Goal: Use online tool/utility: Utilize a website feature to perform a specific function

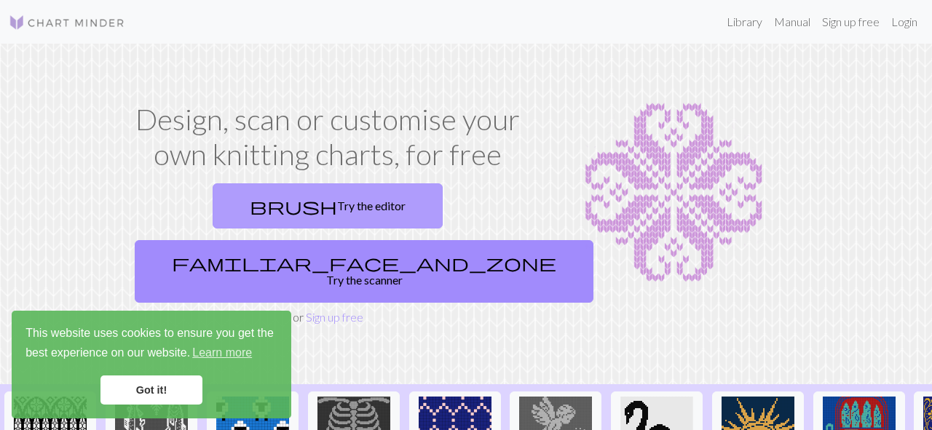
click at [250, 195] on link "brush Try the editor" at bounding box center [328, 205] width 230 height 45
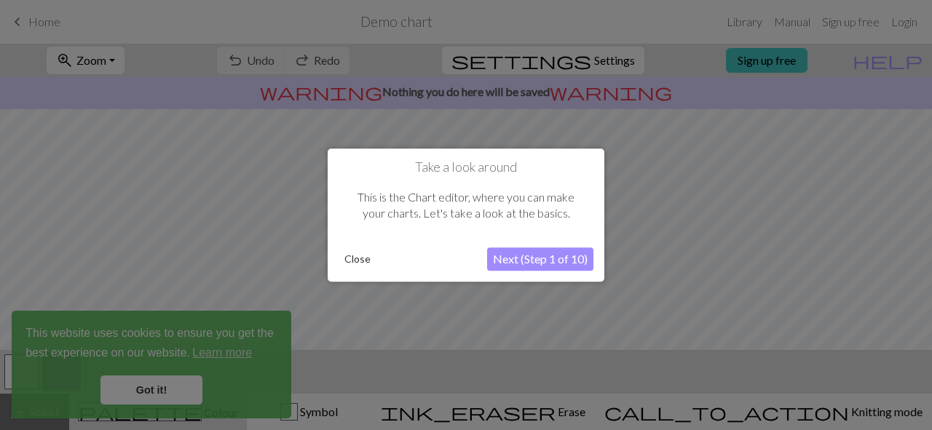
click at [553, 260] on button "Next (Step 1 of 10)" at bounding box center [540, 259] width 106 height 23
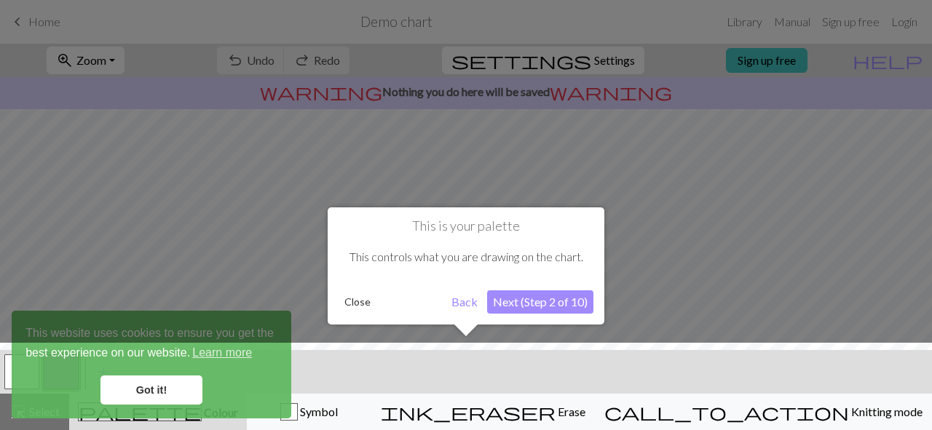
click at [547, 304] on button "Next (Step 2 of 10)" at bounding box center [540, 301] width 106 height 23
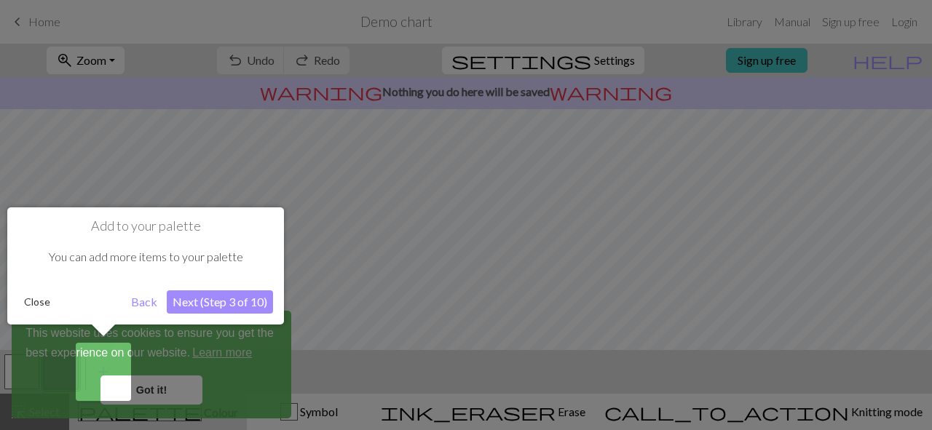
click at [250, 306] on button "Next (Step 3 of 10)" at bounding box center [220, 301] width 106 height 23
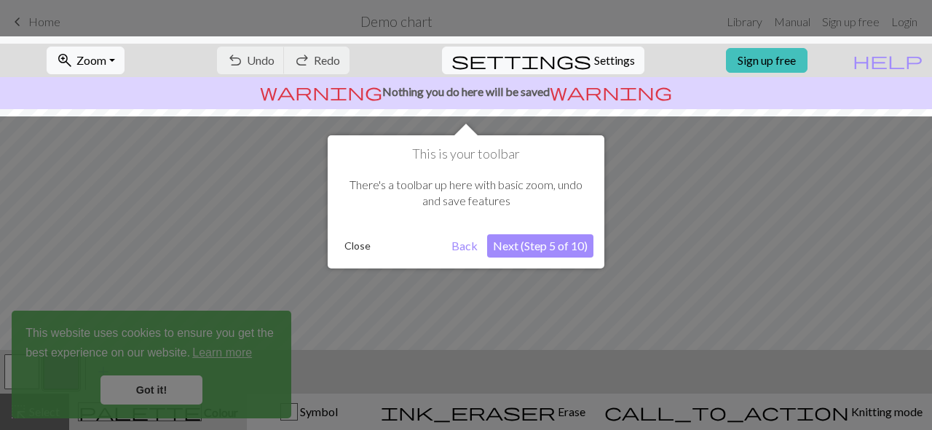
click at [538, 248] on button "Next (Step 5 of 10)" at bounding box center [540, 245] width 106 height 23
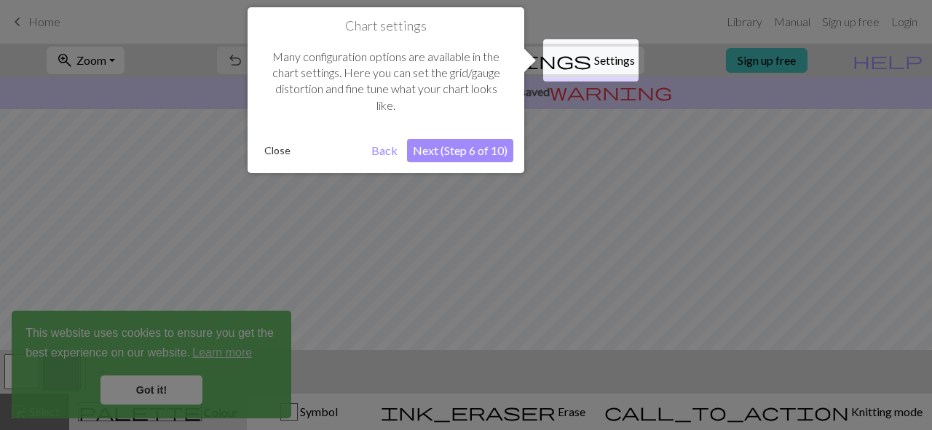
click at [478, 151] on button "Next (Step 6 of 10)" at bounding box center [460, 150] width 106 height 23
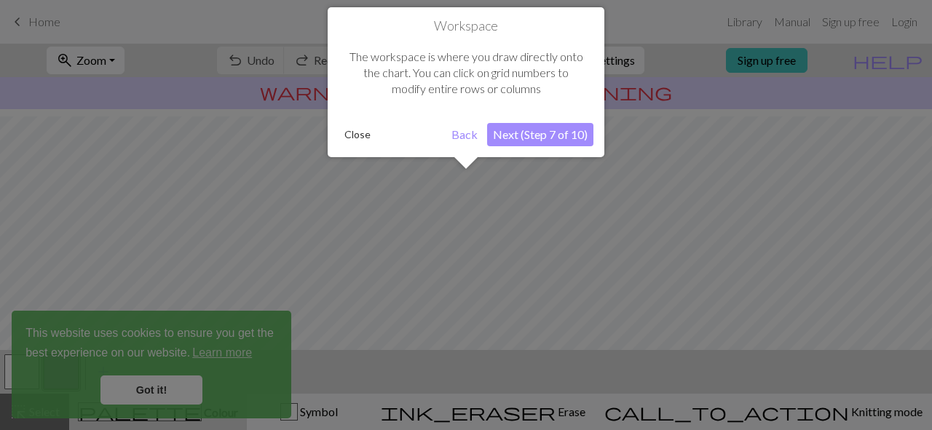
scroll to position [87, 0]
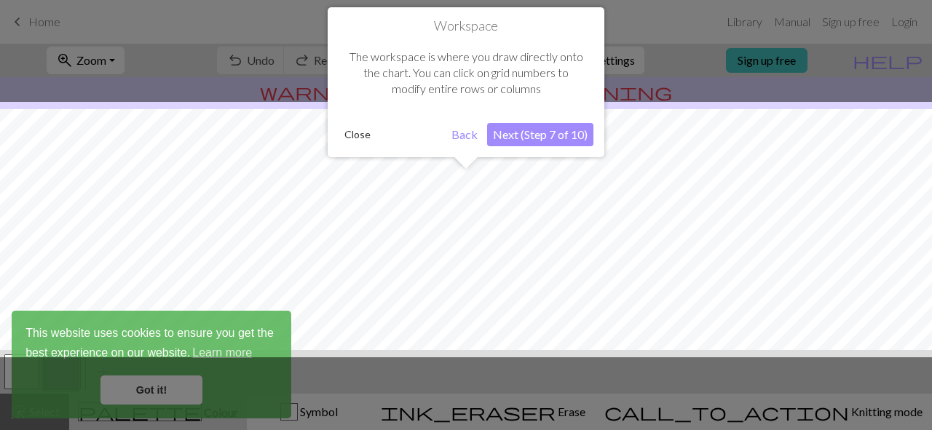
click at [512, 134] on button "Next (Step 7 of 10)" at bounding box center [540, 134] width 106 height 23
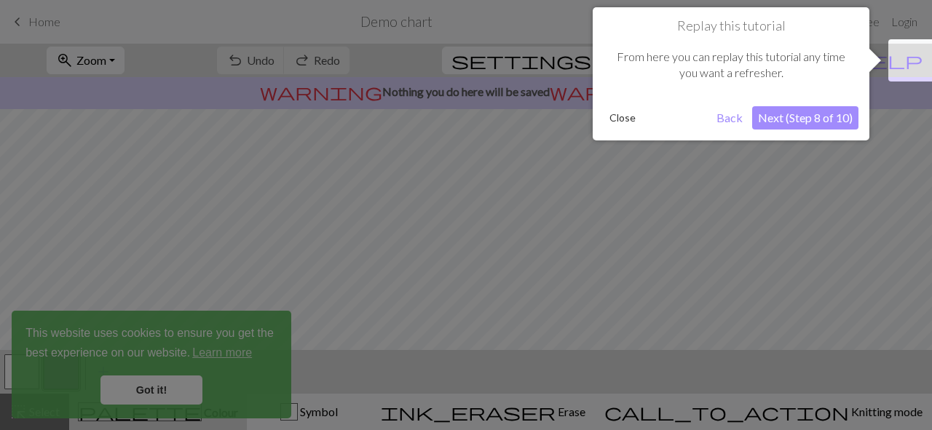
click at [801, 116] on button "Next (Step 8 of 10)" at bounding box center [805, 117] width 106 height 23
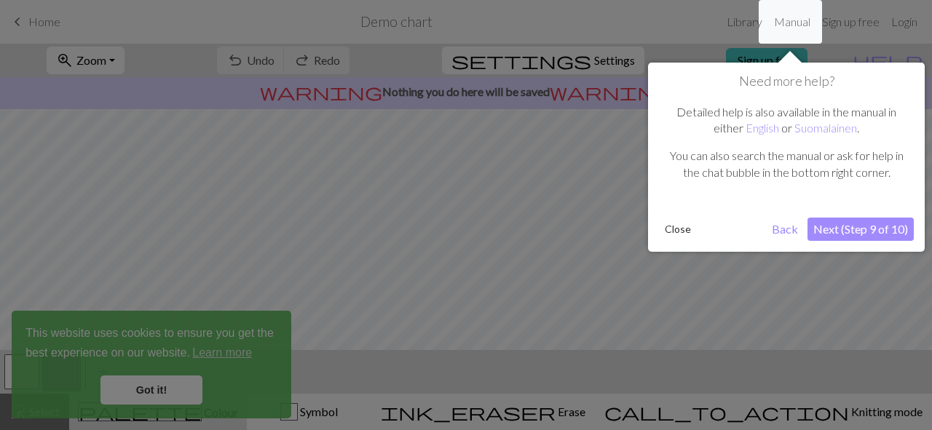
click at [875, 223] on button "Next (Step 9 of 10)" at bounding box center [860, 229] width 106 height 23
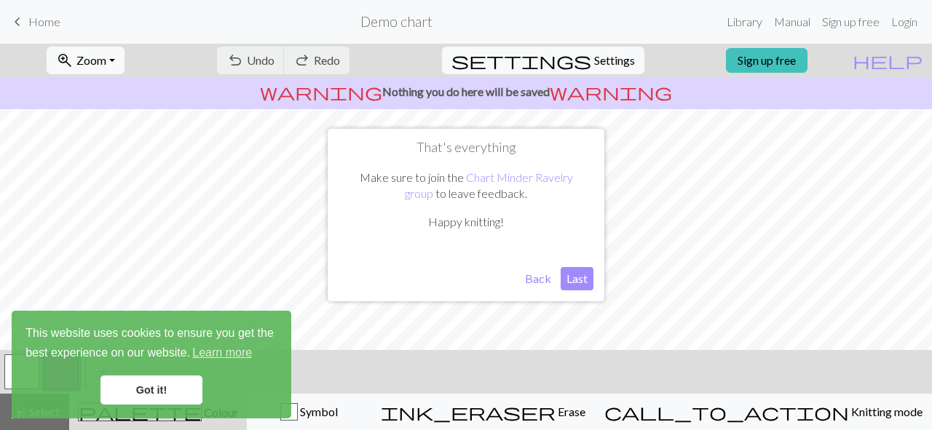
click at [577, 277] on button "Last" at bounding box center [577, 278] width 33 height 23
click at [175, 385] on link "Got it!" at bounding box center [151, 390] width 102 height 29
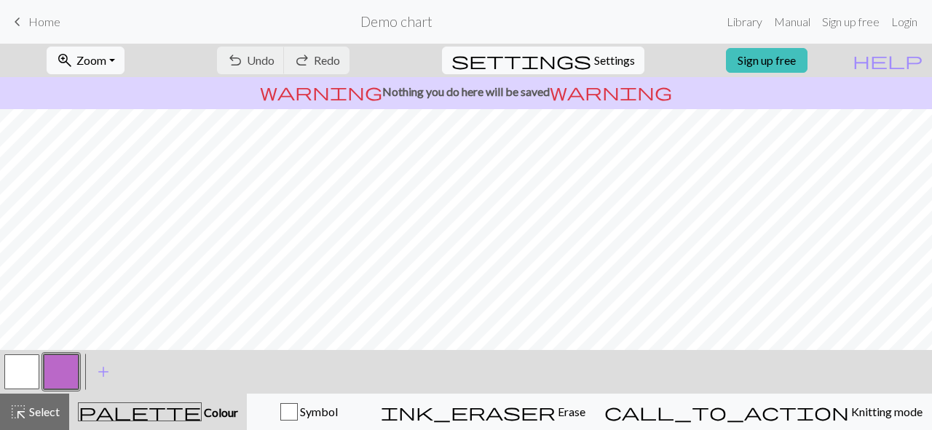
scroll to position [290, 0]
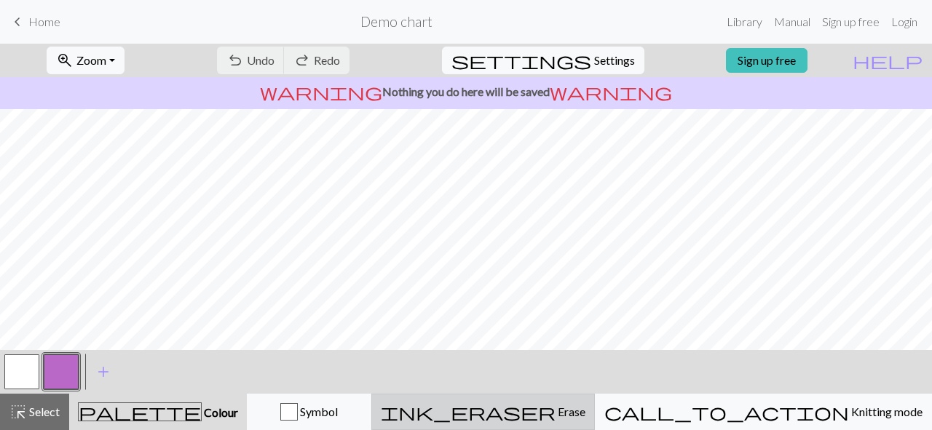
click at [585, 408] on span "Erase" at bounding box center [570, 412] width 30 height 14
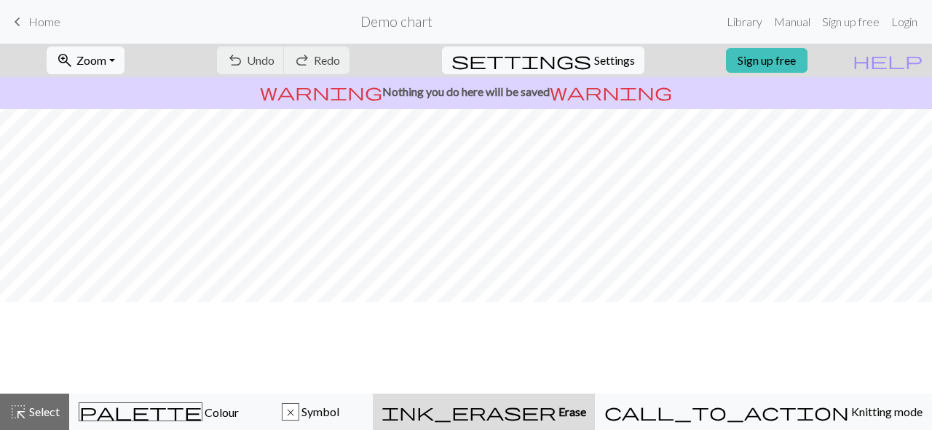
scroll to position [4, 0]
click at [606, 60] on span "Settings" at bounding box center [614, 60] width 41 height 17
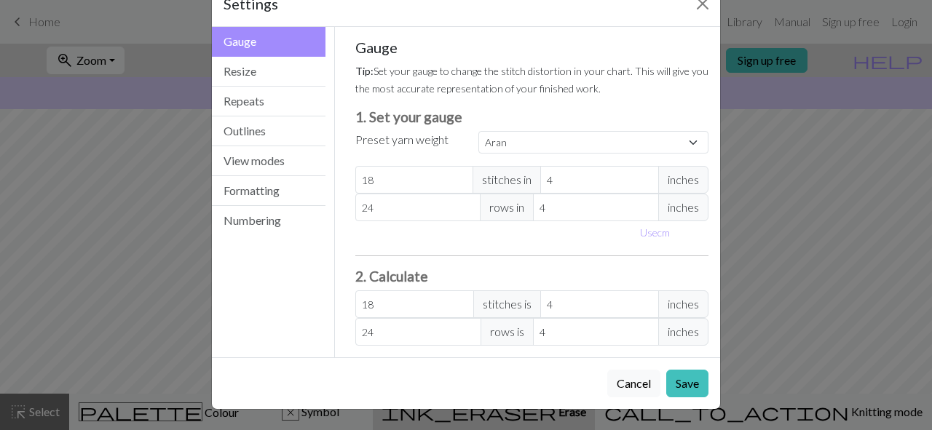
scroll to position [40, 0]
click at [252, 138] on button "Outlines" at bounding box center [269, 131] width 114 height 30
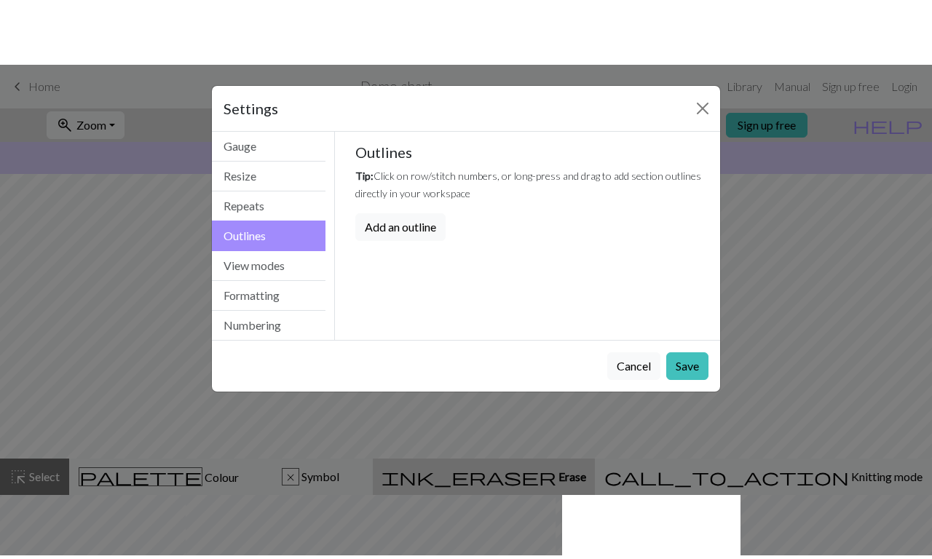
scroll to position [0, 0]
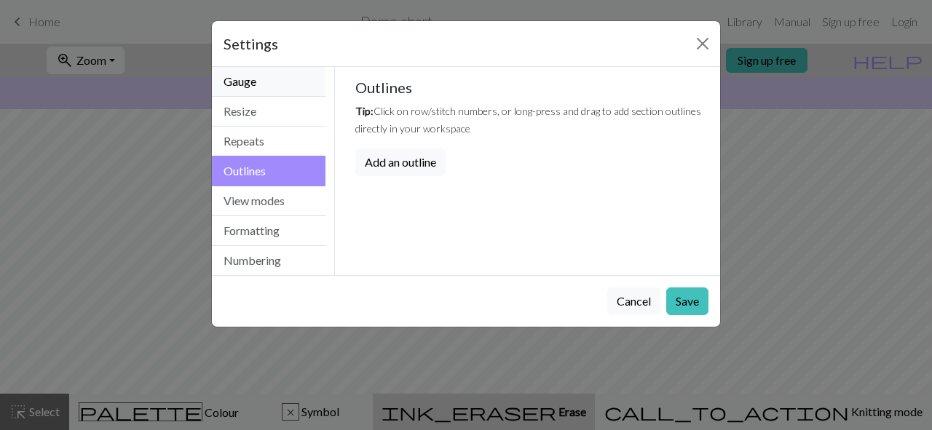
click at [253, 84] on button "Gauge" at bounding box center [269, 82] width 114 height 30
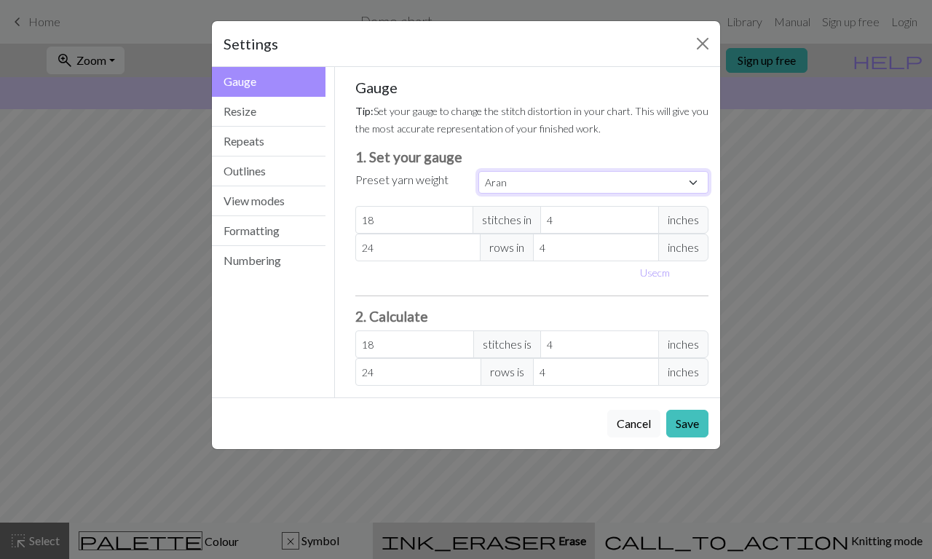
select select "dk"
type input "22"
type input "30"
type input "22"
type input "30"
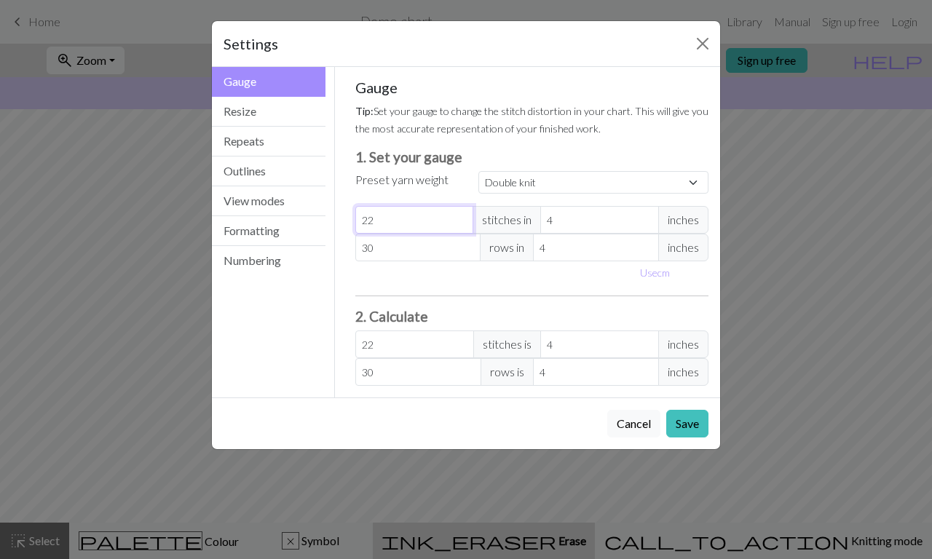
drag, startPoint x: 416, startPoint y: 217, endPoint x: 335, endPoint y: 217, distance: 81.5
click at [335, 217] on div "Gauge Tip: Set your gauge to change the stitch distortion in your chart. This w…" at bounding box center [532, 232] width 395 height 330
select select "custom"
type input "3"
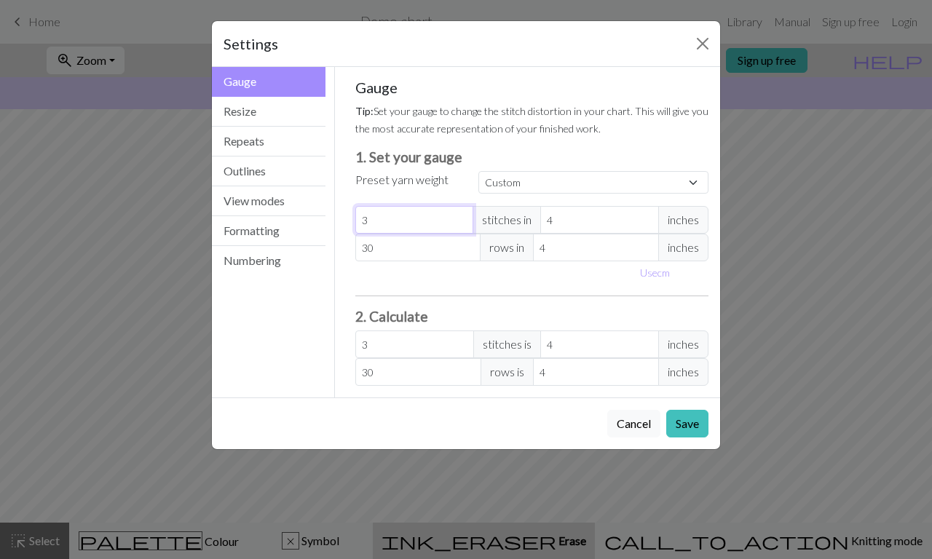
type input "31"
type input "3"
type input "41.33"
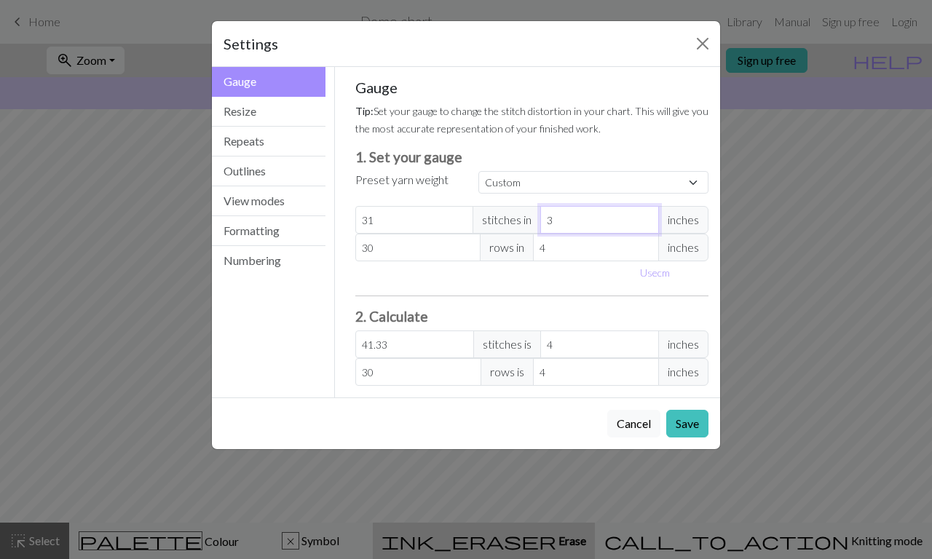
click at [646, 225] on input "3" at bounding box center [599, 220] width 119 height 28
click at [636, 301] on div "Gauge Tip: Set your gauge to change the stitch distortion in your chart. This w…" at bounding box center [532, 232] width 354 height 307
click at [403, 219] on input "31" at bounding box center [414, 220] width 119 height 28
type input "3"
type input "4"
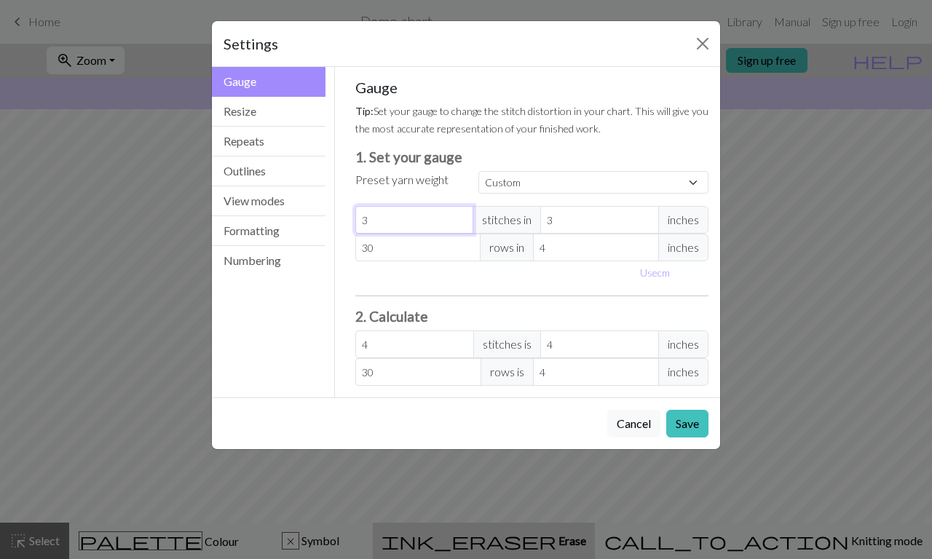
type input "0"
type input "6"
type input "8"
type input "62"
type input "82.67"
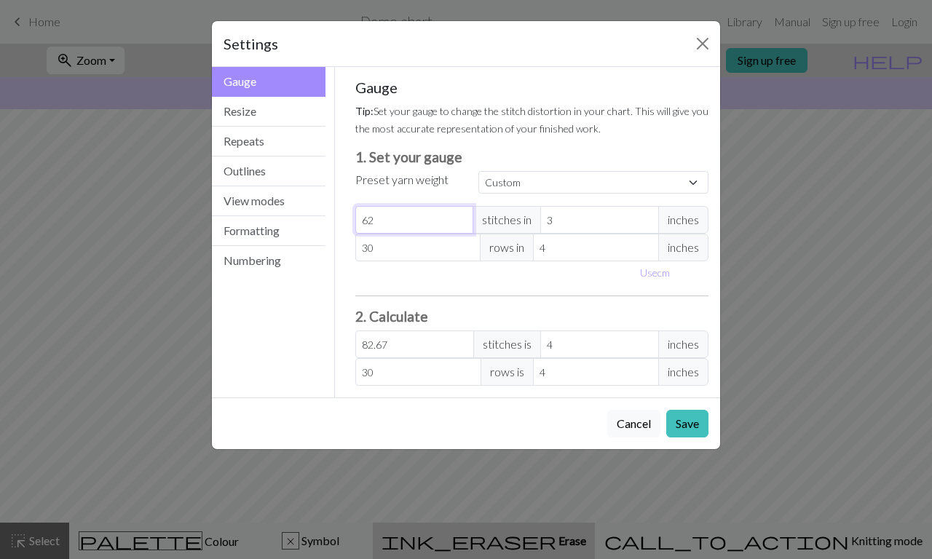
type input "6"
type input "8"
type input "0"
type input "3"
type input "4"
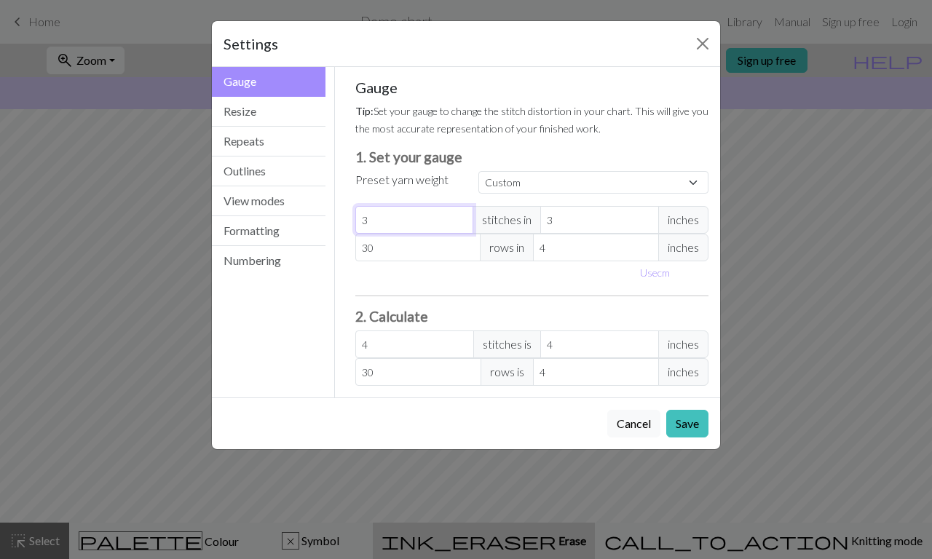
type input "32"
type input "42.67"
type input "3"
type input "4"
type input "31"
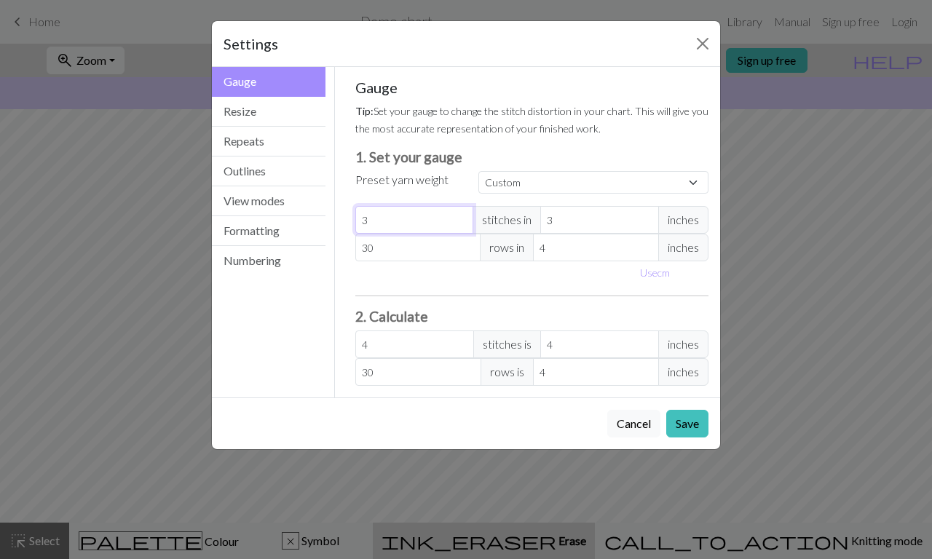
type input "41.33"
type input "3"
type input "4"
type input "32"
type input "42.67"
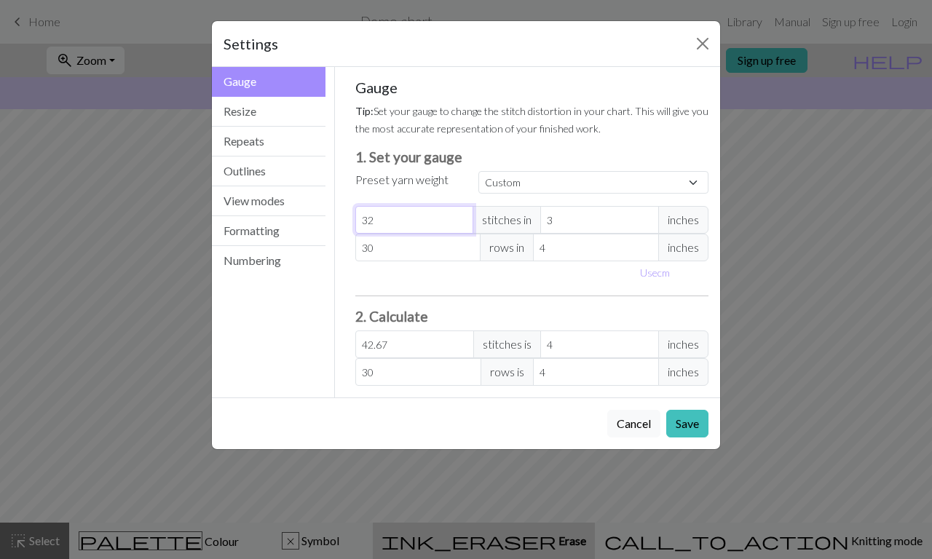
type input "3"
type input "4"
type input "31"
type input "41.33"
click at [542, 159] on h3 "1. Set your gauge" at bounding box center [532, 157] width 354 height 17
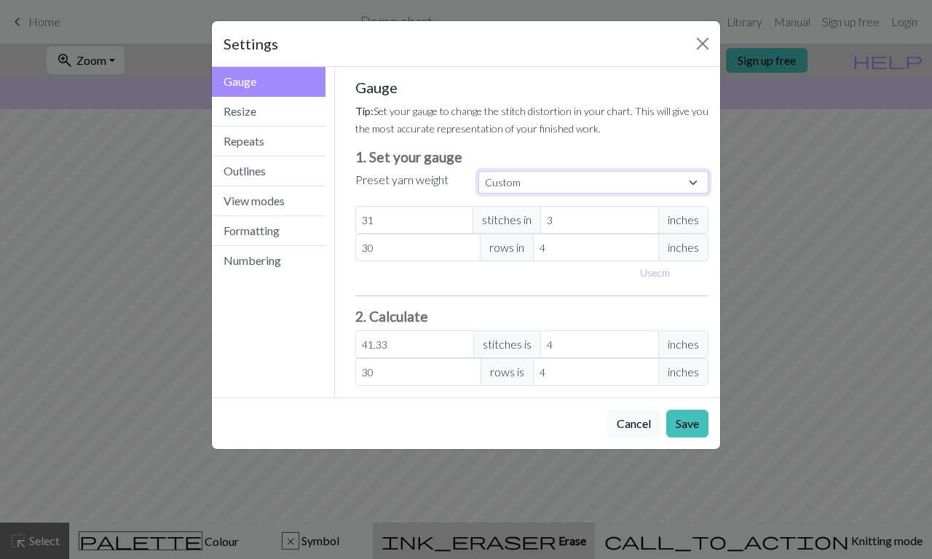
select select "dk"
type input "22"
type input "4"
type input "22"
click at [274, 115] on button "Resize" at bounding box center [269, 112] width 114 height 30
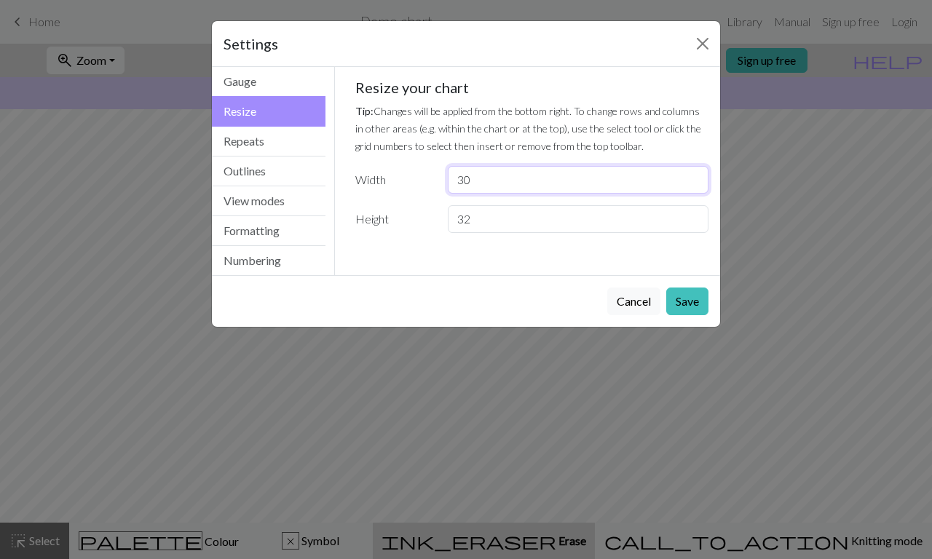
type input "31"
click at [692, 176] on input "31" at bounding box center [578, 180] width 261 height 28
click at [274, 235] on button "Formatting" at bounding box center [269, 231] width 114 height 30
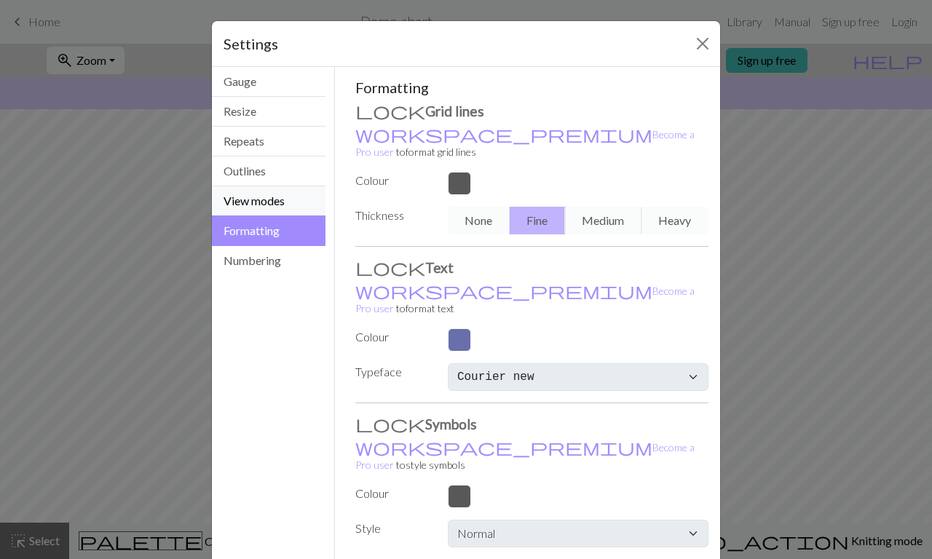
click at [270, 196] on button "View modes" at bounding box center [269, 201] width 114 height 30
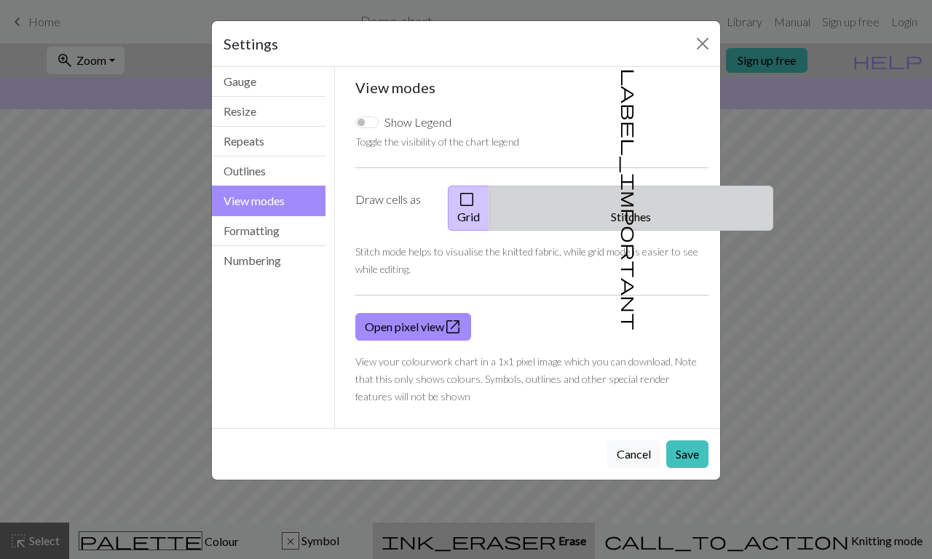
click at [606, 190] on button "label_important Stitches" at bounding box center [631, 208] width 284 height 45
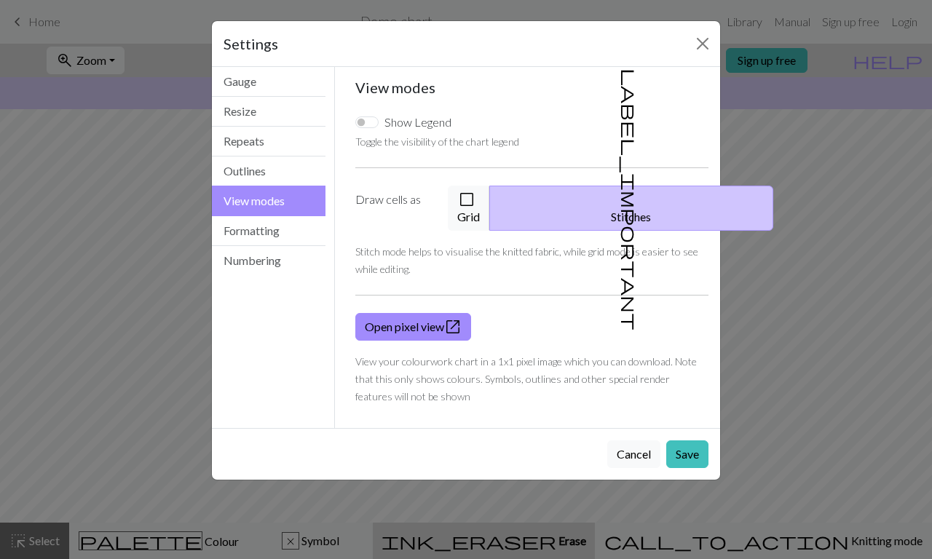
click at [603, 190] on button "label_important Stitches" at bounding box center [631, 208] width 284 height 45
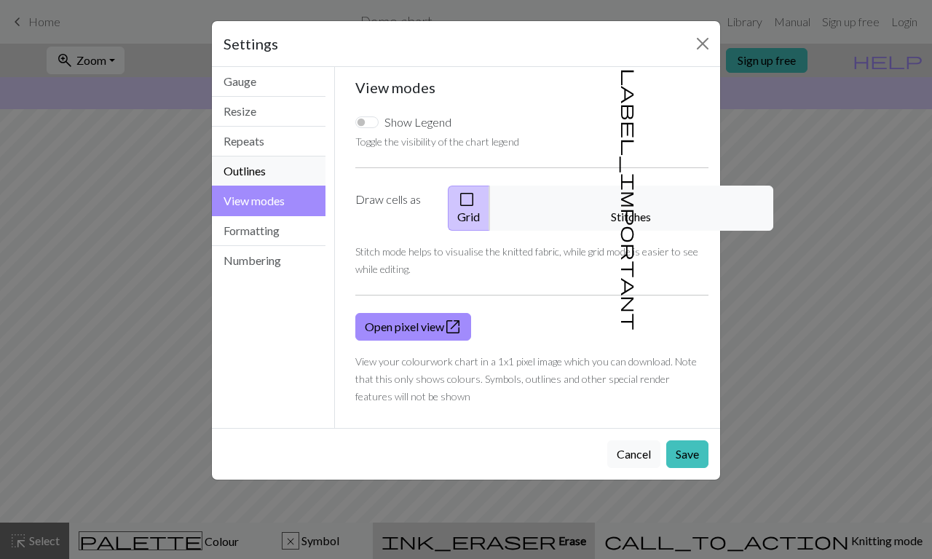
click at [282, 166] on button "Outlines" at bounding box center [269, 172] width 114 height 30
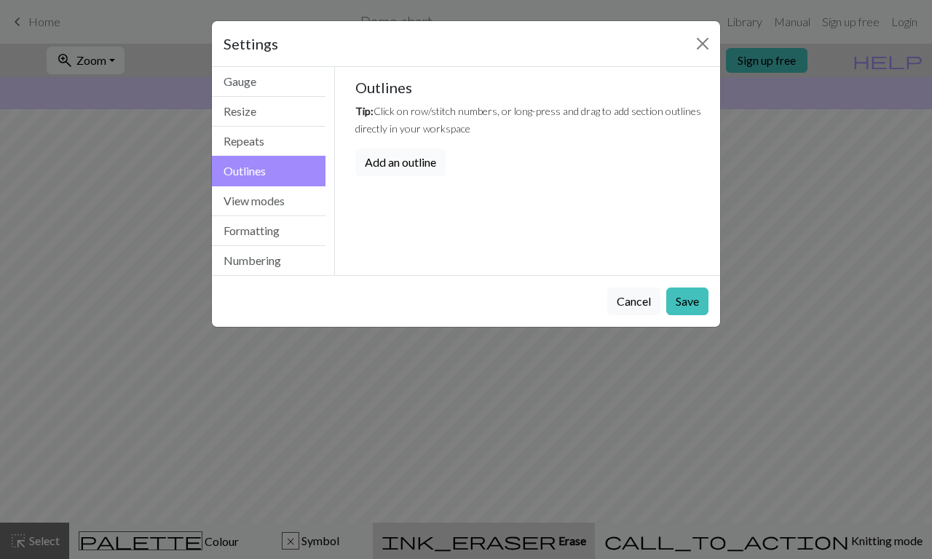
click at [410, 158] on button "Add an outline" at bounding box center [400, 163] width 90 height 28
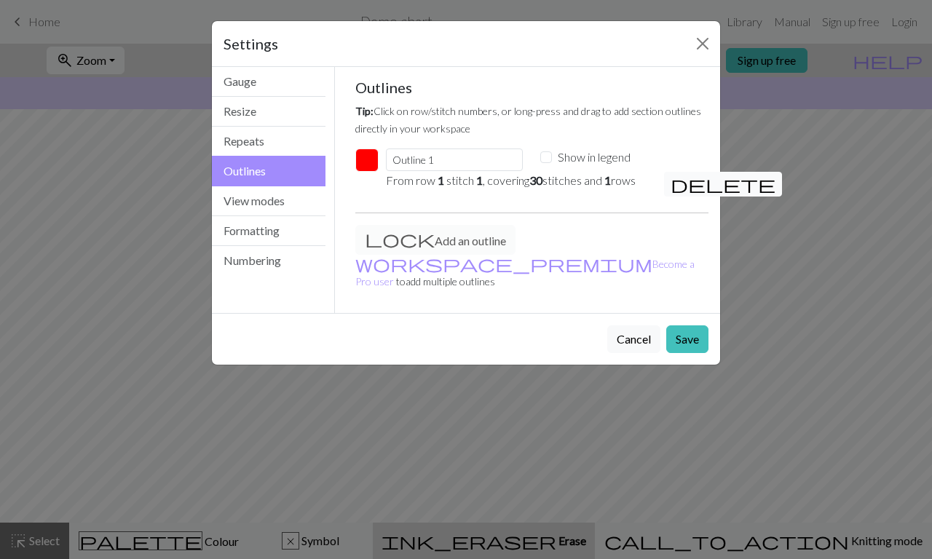
click at [676, 183] on span "delete" at bounding box center [722, 184] width 105 height 20
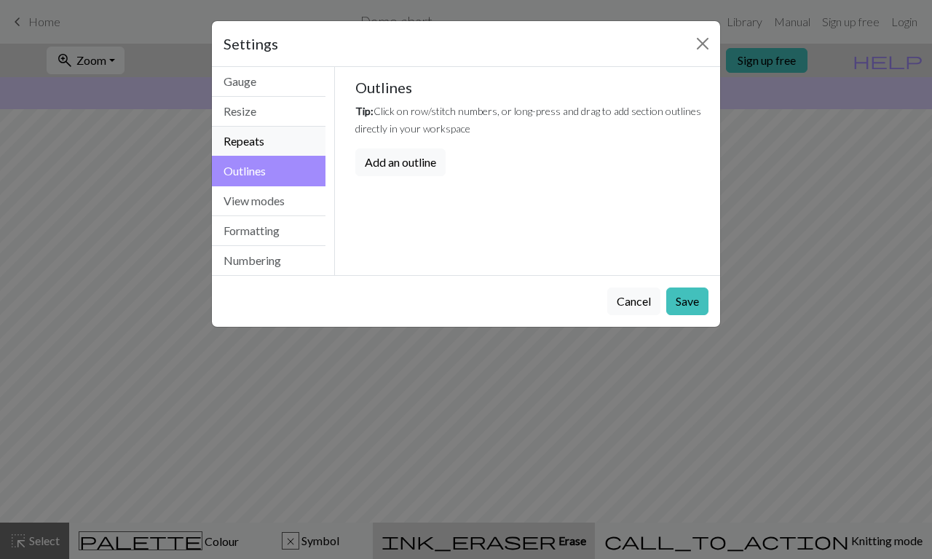
click at [287, 137] on button "Repeats" at bounding box center [269, 142] width 114 height 30
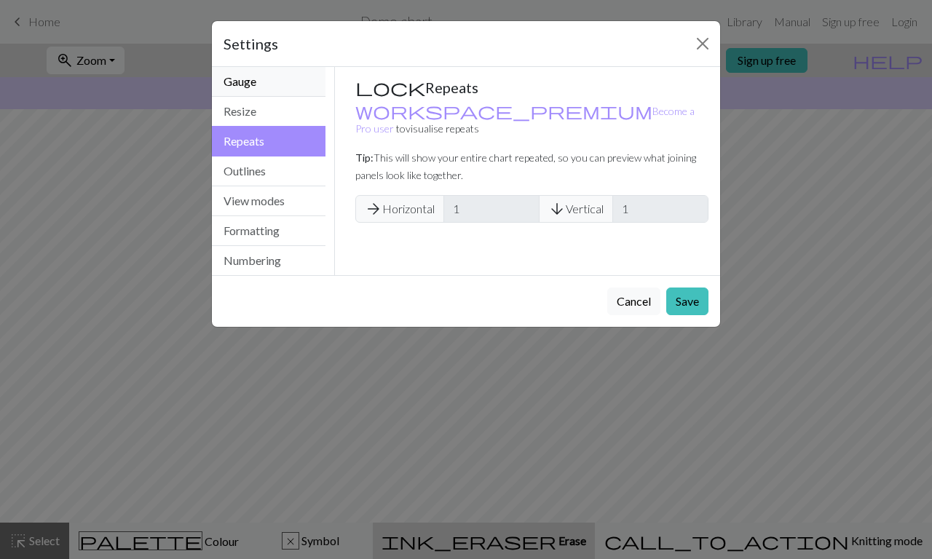
click at [253, 80] on button "Gauge" at bounding box center [269, 82] width 114 height 30
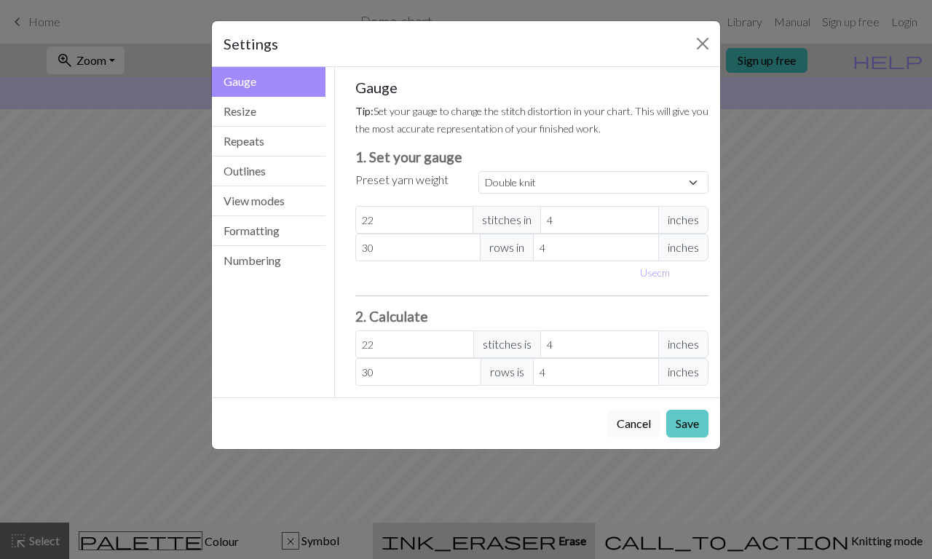
click at [688, 417] on button "Save" at bounding box center [687, 424] width 42 height 28
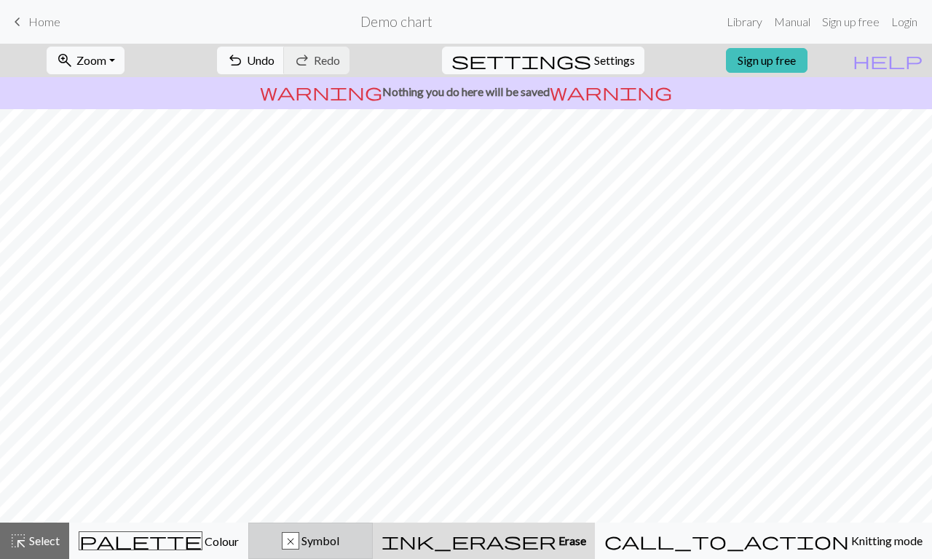
click at [339, 429] on span "Symbol" at bounding box center [319, 541] width 40 height 14
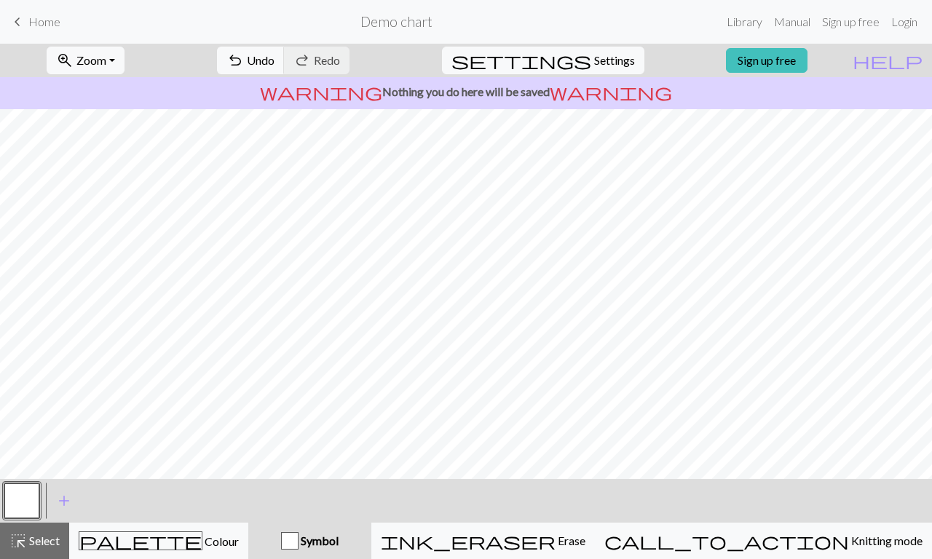
click at [23, 429] on button "button" at bounding box center [21, 500] width 35 height 35
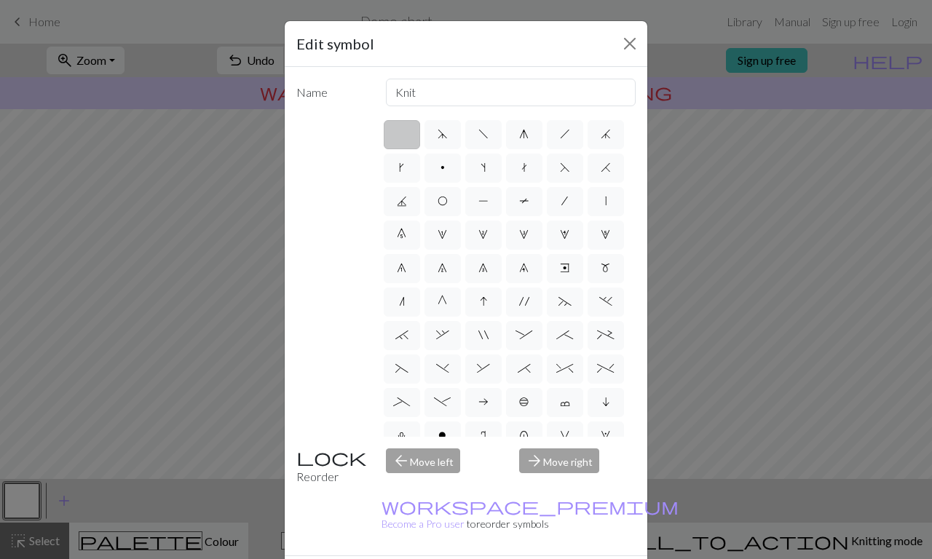
click at [626, 56] on div "Edit symbol" at bounding box center [466, 44] width 363 height 46
click at [633, 46] on button "Close" at bounding box center [629, 43] width 23 height 23
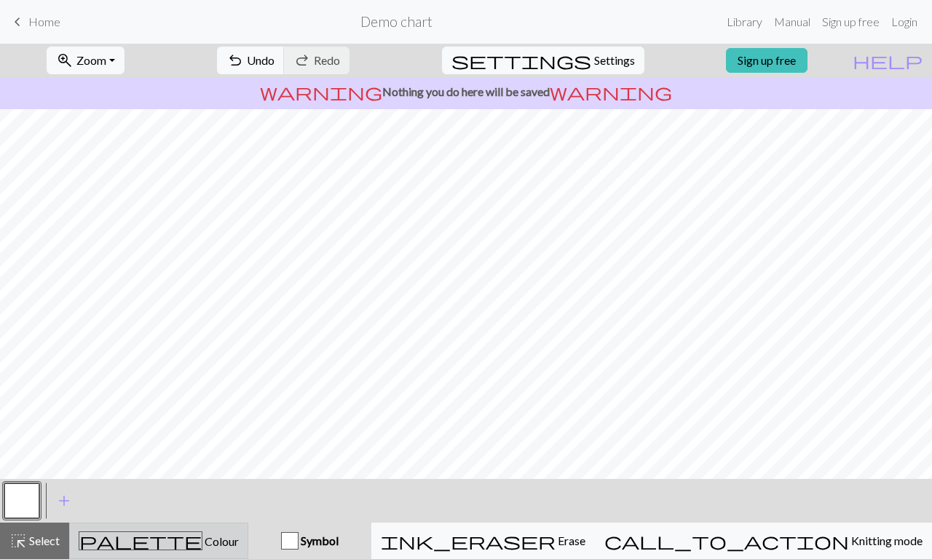
click at [172, 429] on div "palette Colour Colour" at bounding box center [159, 540] width 160 height 19
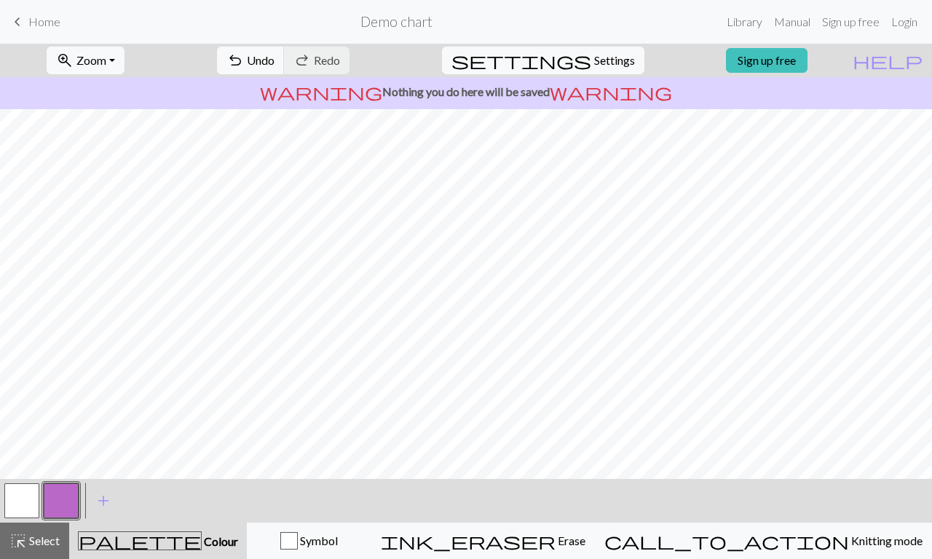
click at [67, 429] on button "button" at bounding box center [61, 500] width 35 height 35
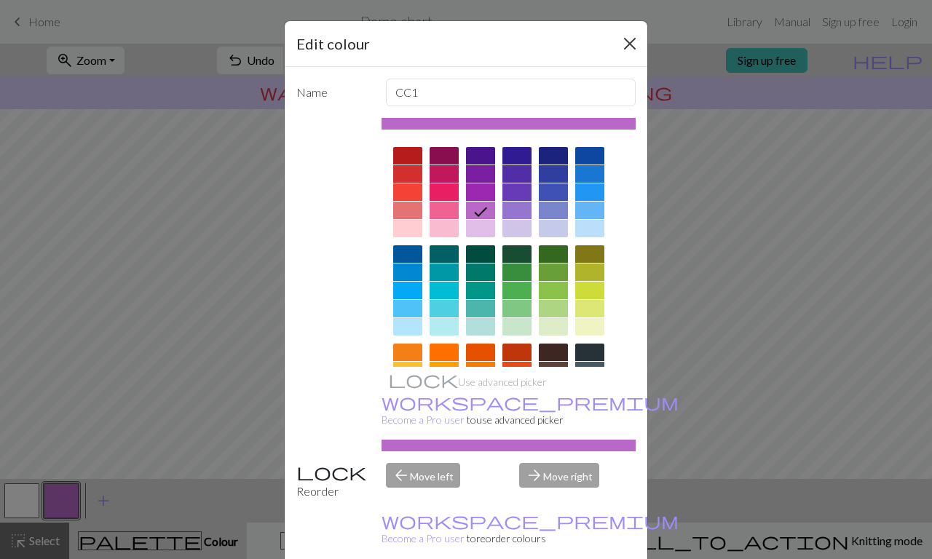
click at [632, 41] on button "Close" at bounding box center [629, 43] width 23 height 23
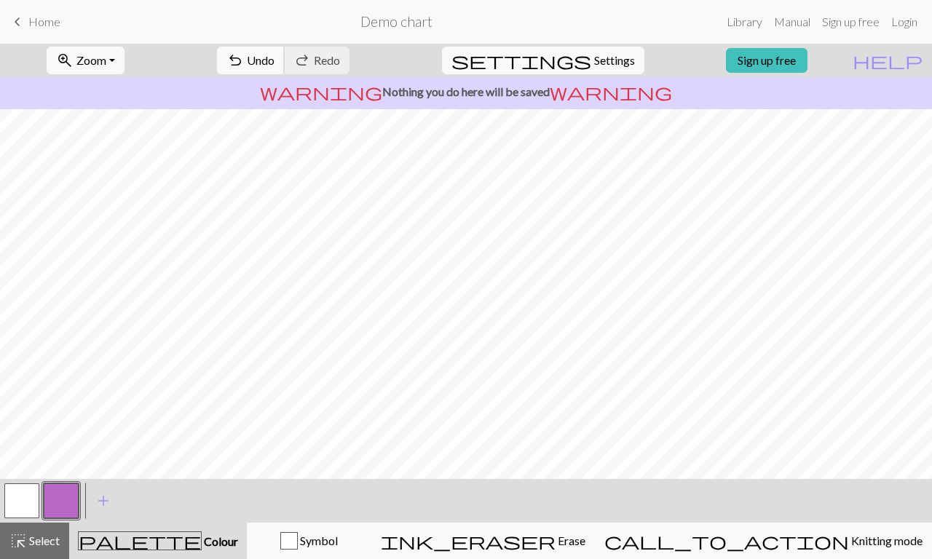
click at [285, 54] on button "undo Undo Undo" at bounding box center [251, 61] width 68 height 28
click at [274, 56] on span "Undo" at bounding box center [261, 60] width 28 height 14
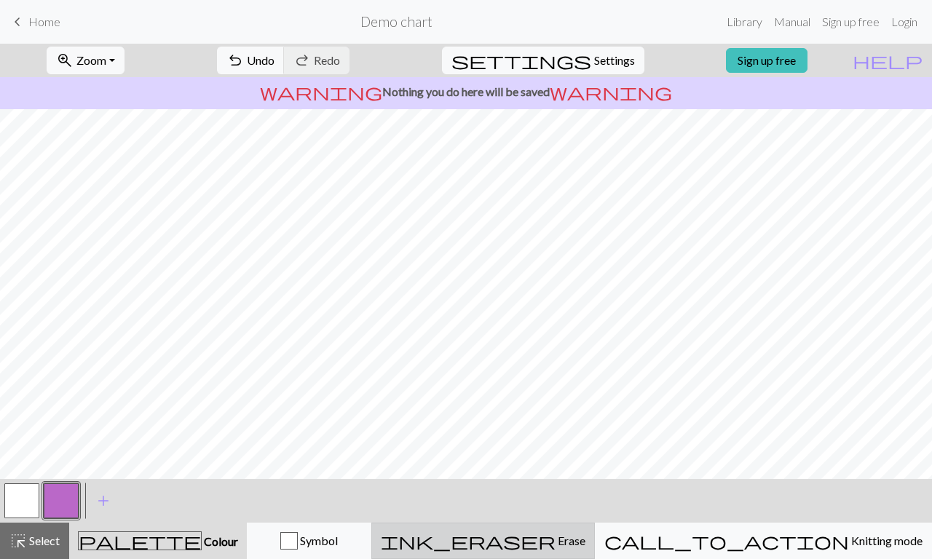
click at [585, 429] on span "Erase" at bounding box center [570, 541] width 30 height 14
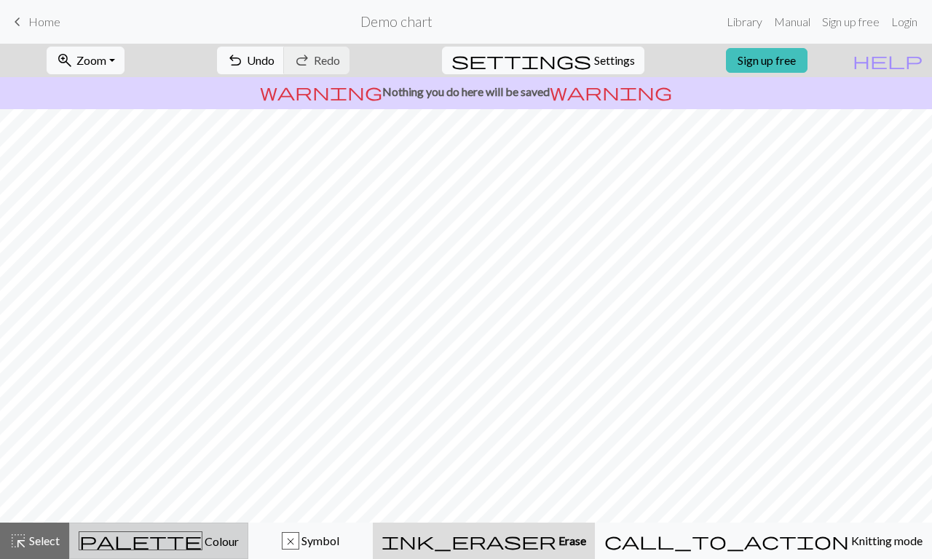
click at [198, 429] on div "palette Colour Colour" at bounding box center [159, 540] width 160 height 19
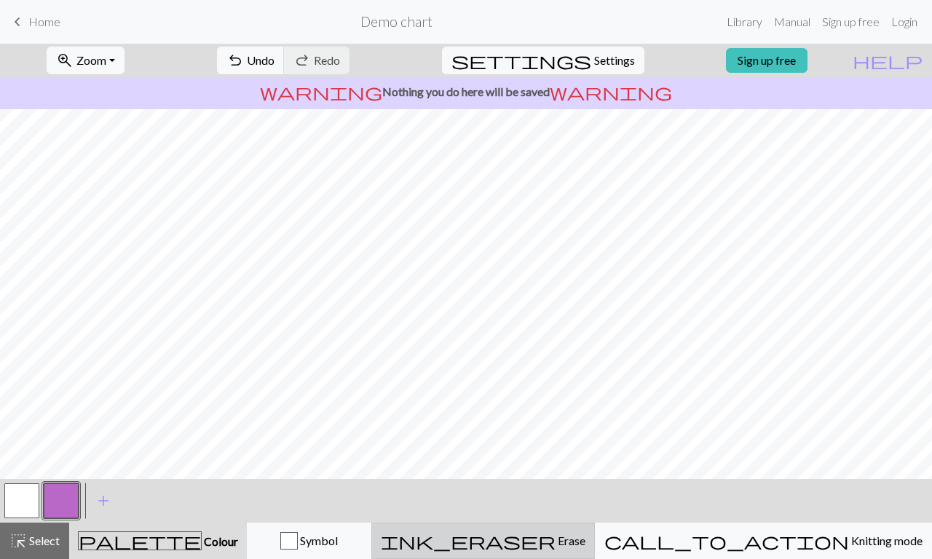
click at [570, 429] on button "ink_eraser Erase Erase" at bounding box center [482, 541] width 223 height 36
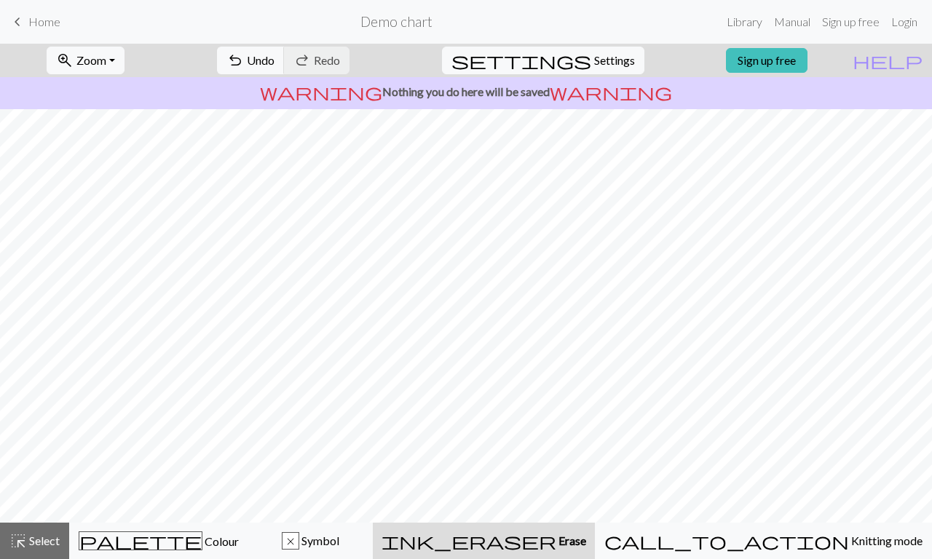
scroll to position [118, 0]
click at [556, 429] on span "ink_eraser" at bounding box center [468, 541] width 175 height 20
click at [244, 55] on span "undo" at bounding box center [234, 60] width 17 height 20
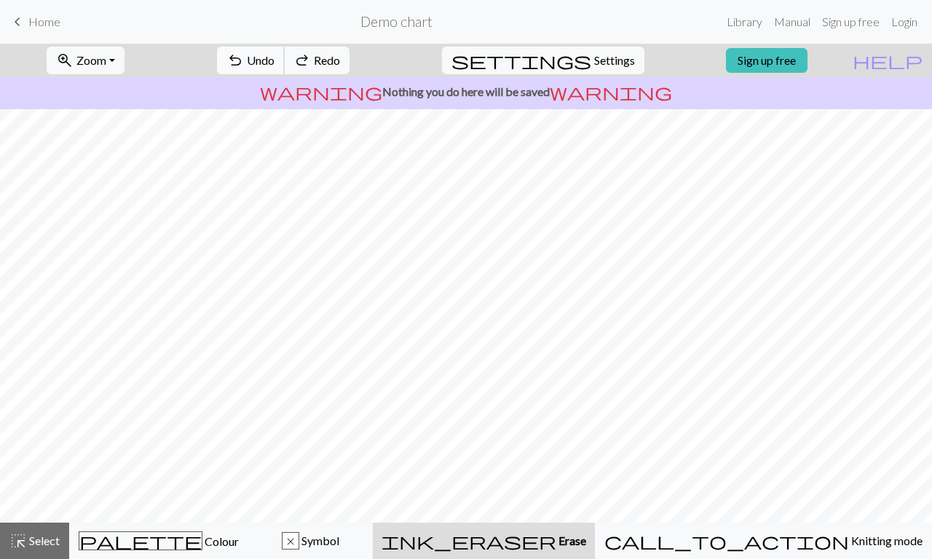
click at [244, 55] on span "undo" at bounding box center [234, 60] width 17 height 20
click at [244, 60] on span "undo" at bounding box center [234, 60] width 17 height 20
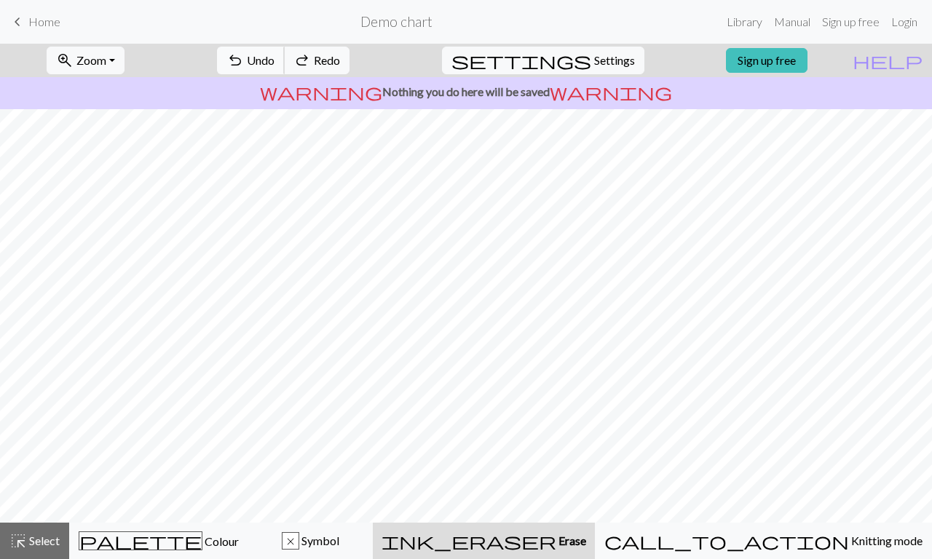
click at [285, 67] on button "undo Undo Undo" at bounding box center [251, 61] width 68 height 28
click at [285, 54] on button "undo Undo Undo" at bounding box center [251, 61] width 68 height 28
click at [285, 60] on button "undo Undo Undo" at bounding box center [251, 61] width 68 height 28
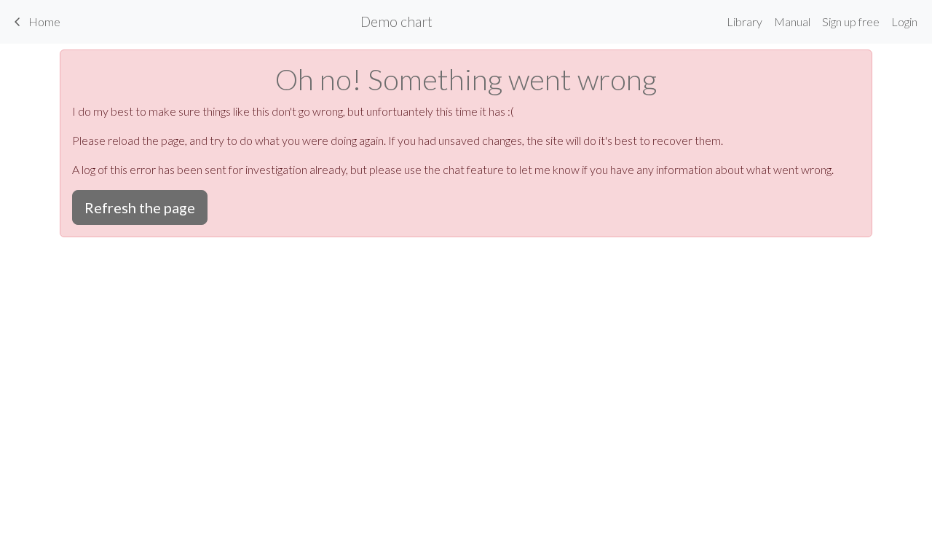
scroll to position [0, 0]
click at [162, 210] on button "Refresh the page" at bounding box center [139, 207] width 135 height 35
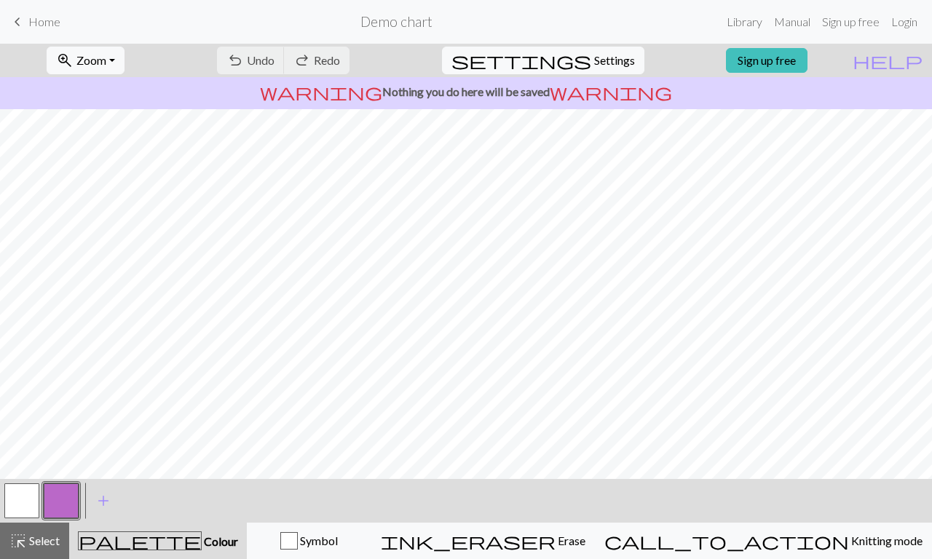
scroll to position [162, 0]
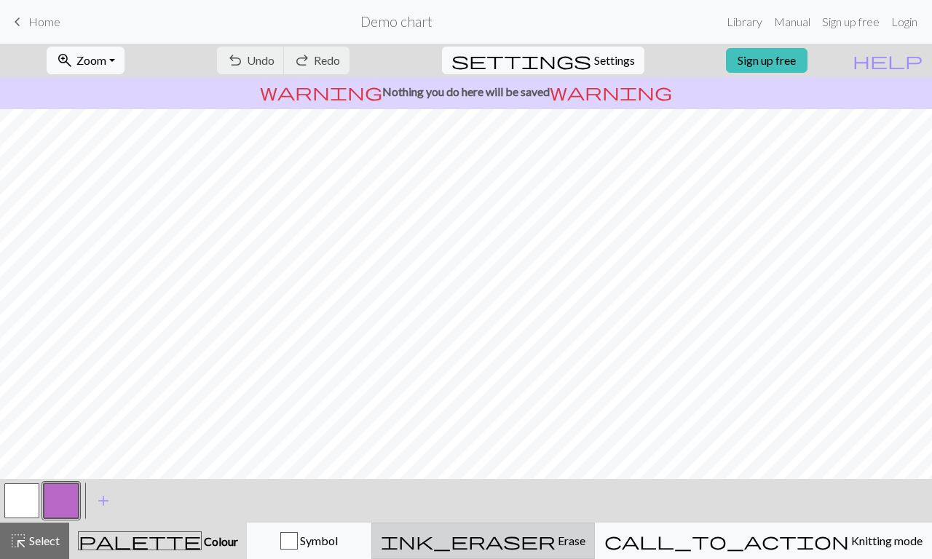
click at [585, 534] on div "ink_eraser Erase Erase" at bounding box center [483, 540] width 205 height 17
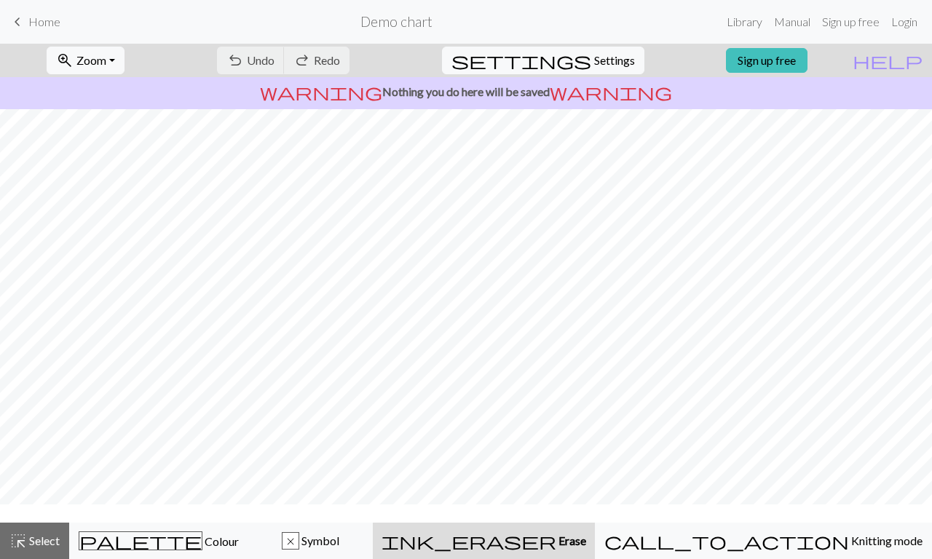
scroll to position [0, 0]
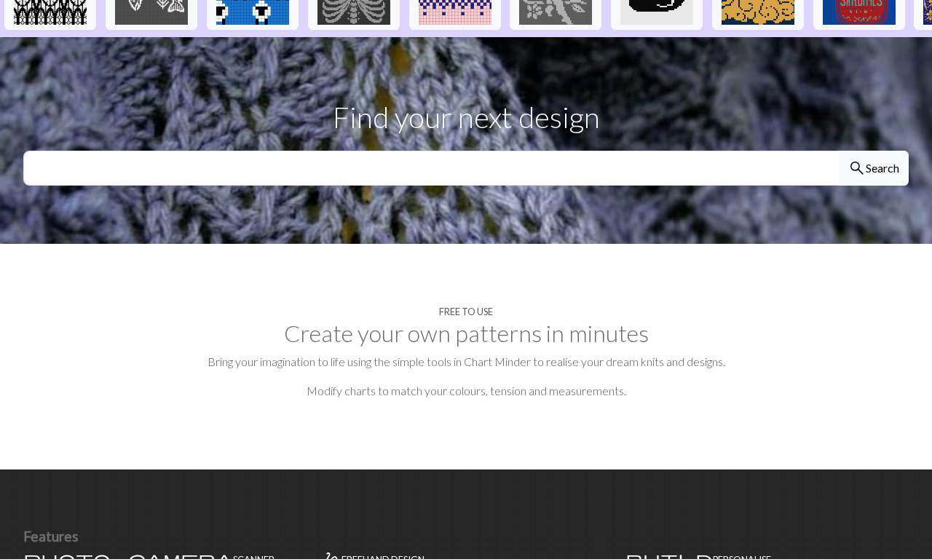
scroll to position [324, 0]
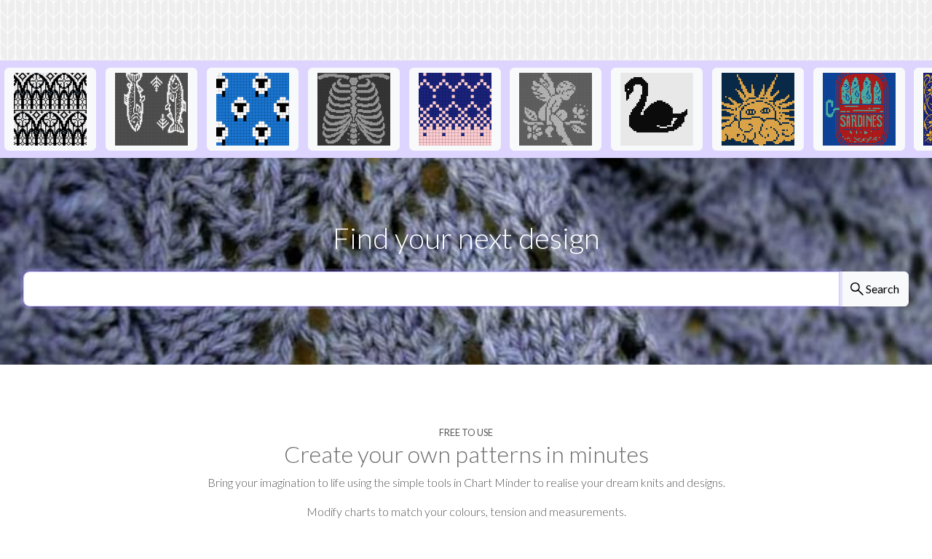
click at [301, 272] on input "text" at bounding box center [431, 289] width 816 height 35
type input "Initals"
click at [873, 272] on button "search Search" at bounding box center [874, 289] width 70 height 35
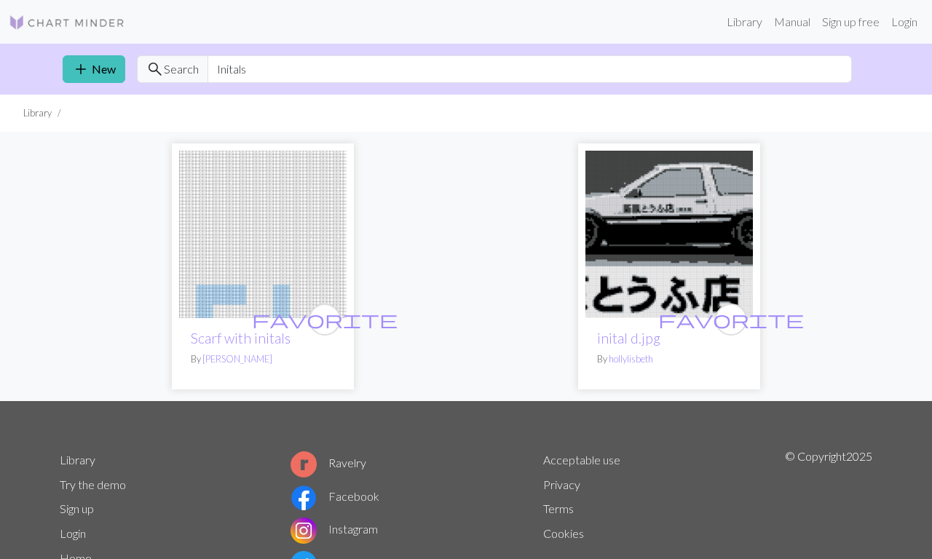
click at [275, 290] on img at bounding box center [262, 234] width 167 height 167
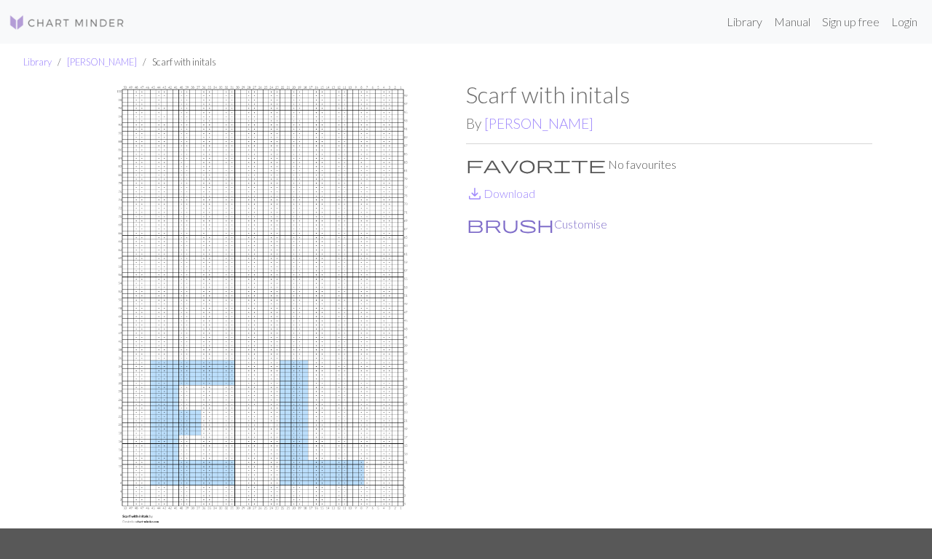
click at [491, 226] on button "brush Customise" at bounding box center [537, 224] width 142 height 19
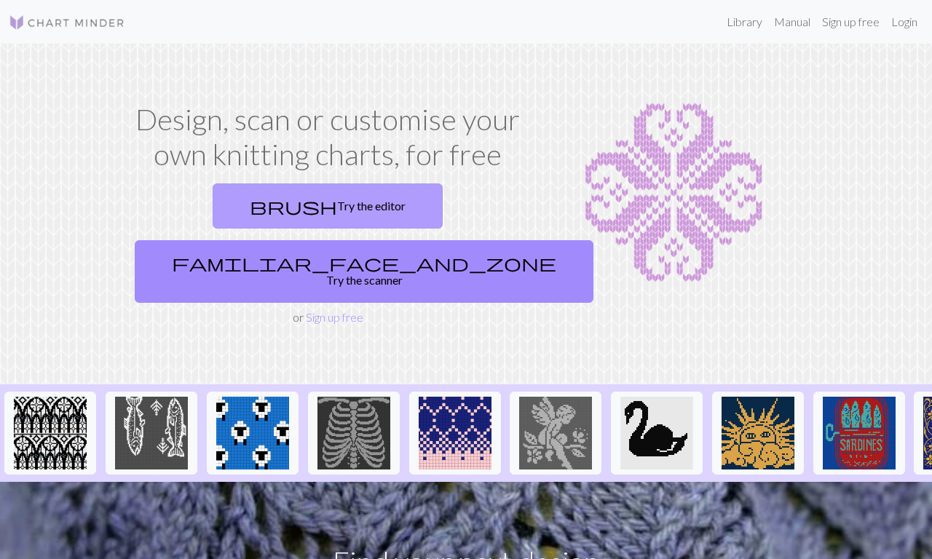
click at [245, 220] on link "brush Try the editor" at bounding box center [328, 205] width 230 height 45
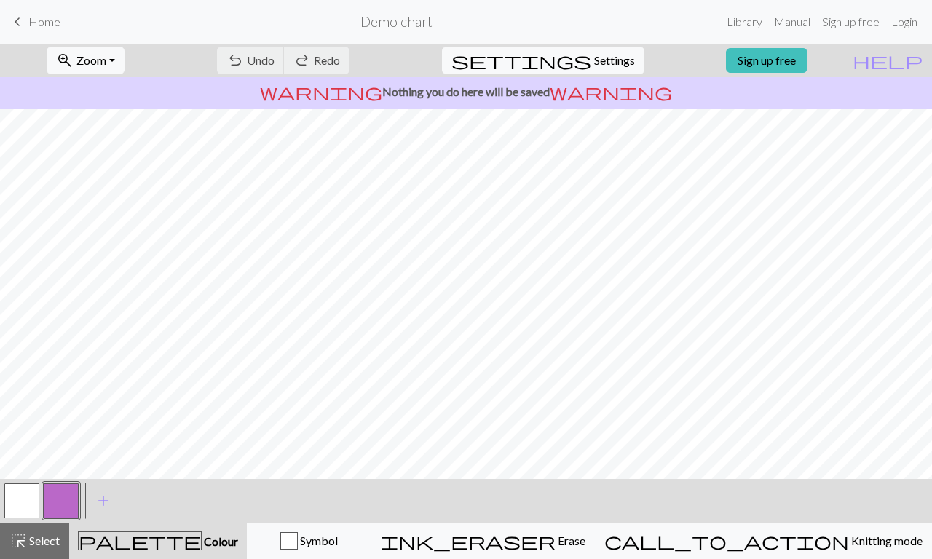
scroll to position [162, 0]
click at [124, 63] on button "zoom_in Zoom Zoom" at bounding box center [86, 61] width 78 height 28
click at [117, 206] on button "100%" at bounding box center [104, 197] width 115 height 23
click at [106, 63] on span "Zoom" at bounding box center [91, 60] width 30 height 14
click at [121, 96] on button "Fit all" at bounding box center [104, 92] width 115 height 23
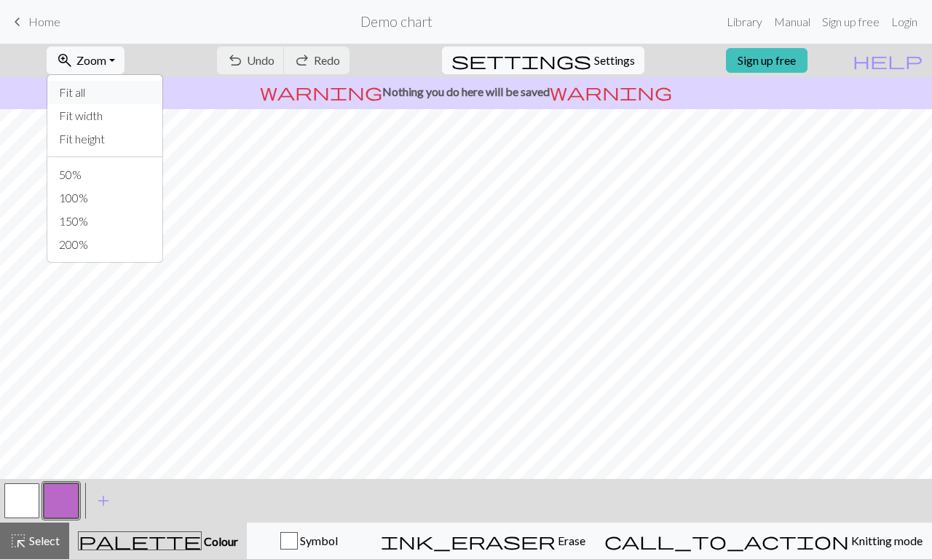
scroll to position [22, 0]
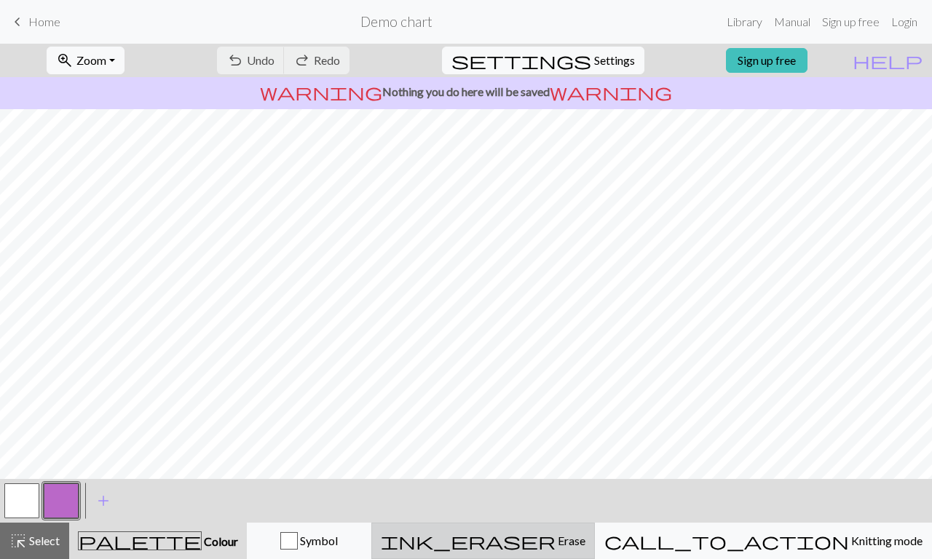
click at [576, 538] on div "ink_eraser Erase Erase" at bounding box center [483, 540] width 205 height 17
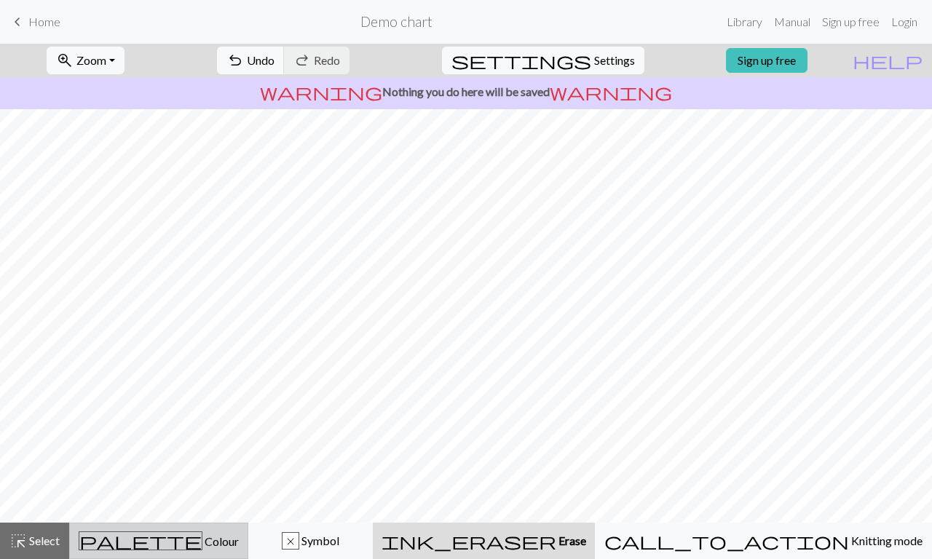
click at [239, 544] on div "palette Colour Colour" at bounding box center [159, 540] width 160 height 19
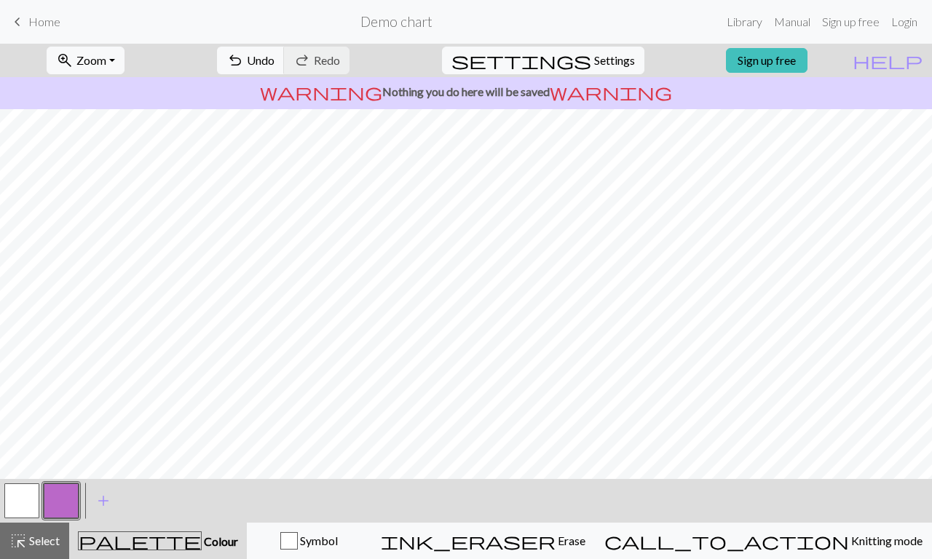
click at [44, 499] on button "button" at bounding box center [61, 500] width 35 height 35
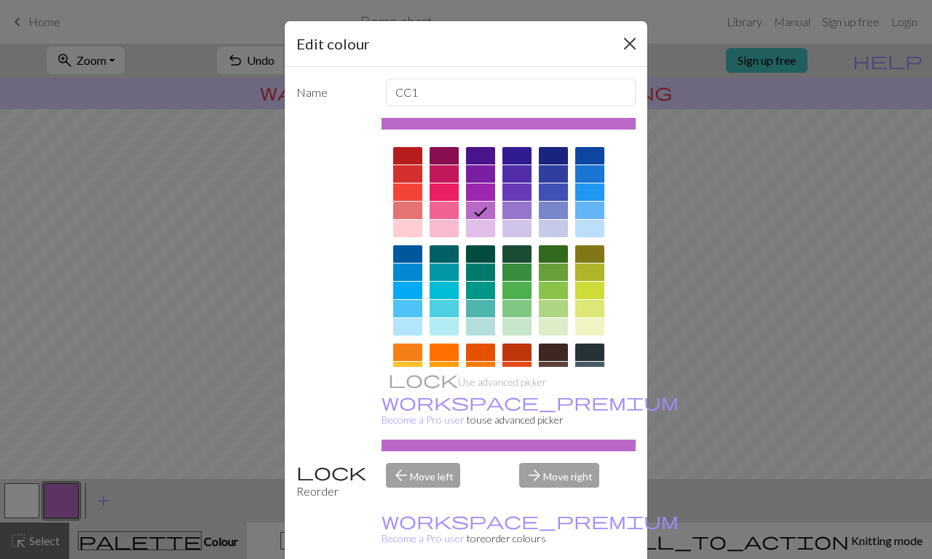
click at [626, 40] on button "Close" at bounding box center [629, 43] width 23 height 23
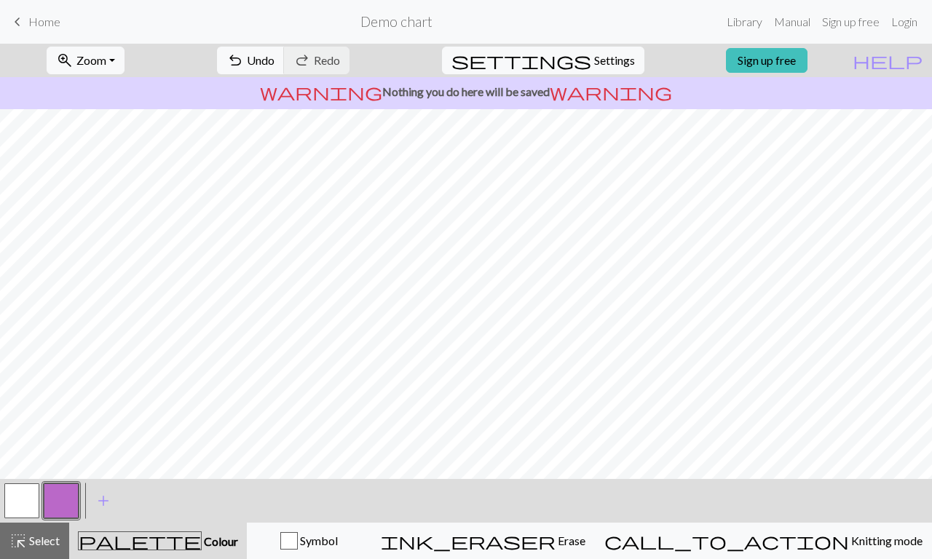
click at [35, 492] on button "button" at bounding box center [21, 500] width 35 height 35
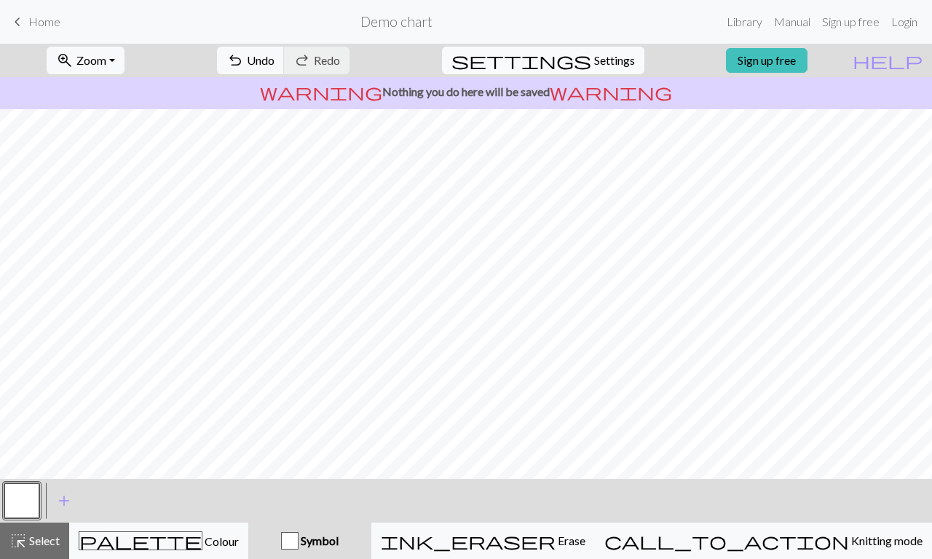
click at [572, 50] on button "settings Settings" at bounding box center [543, 61] width 202 height 28
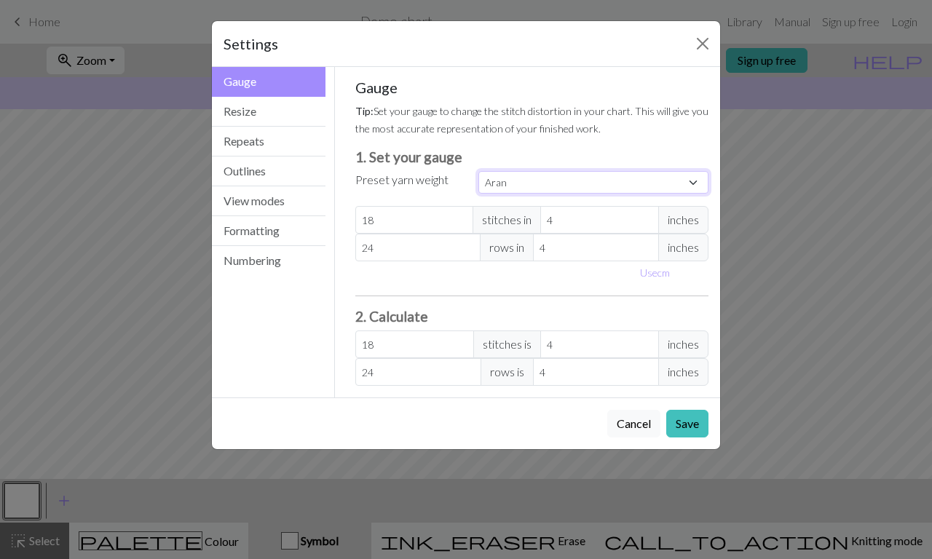
select select "dk"
type input "22"
type input "30"
type input "22"
type input "30"
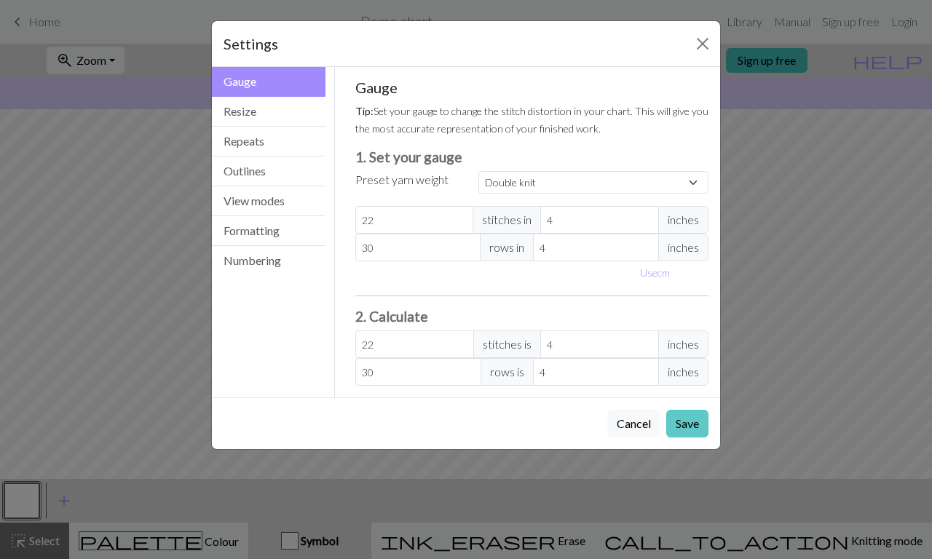
click at [686, 424] on button "Save" at bounding box center [687, 424] width 42 height 28
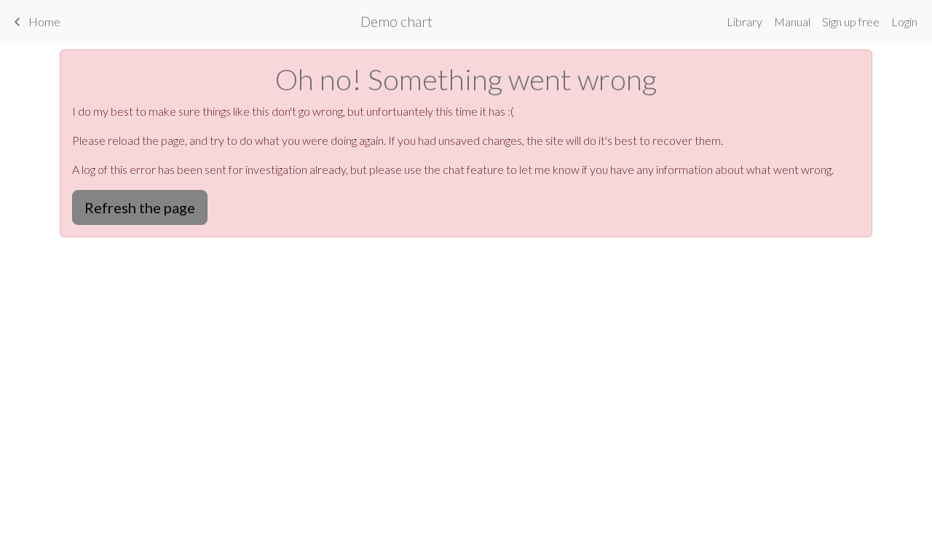
click at [180, 201] on button "Refresh the page" at bounding box center [139, 207] width 135 height 35
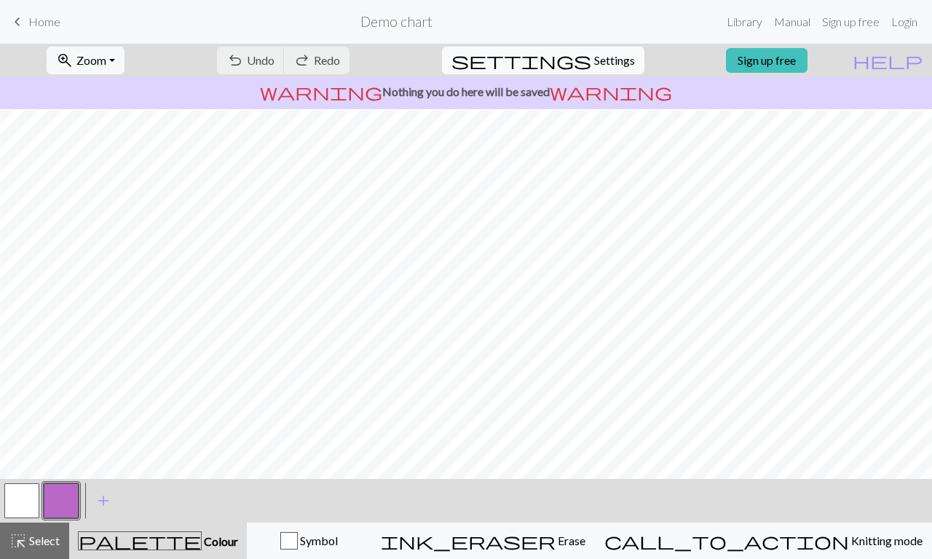
scroll to position [162, 0]
